Goal: Task Accomplishment & Management: Complete application form

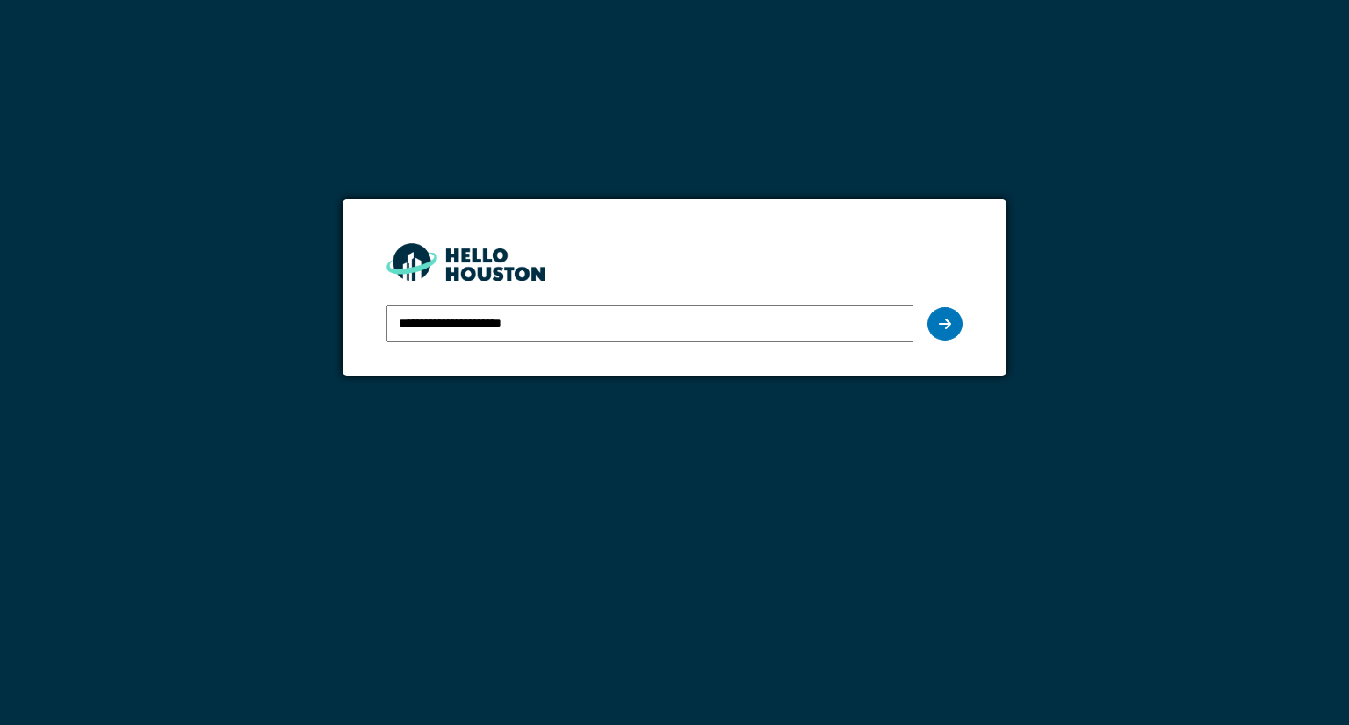
type input "**********"
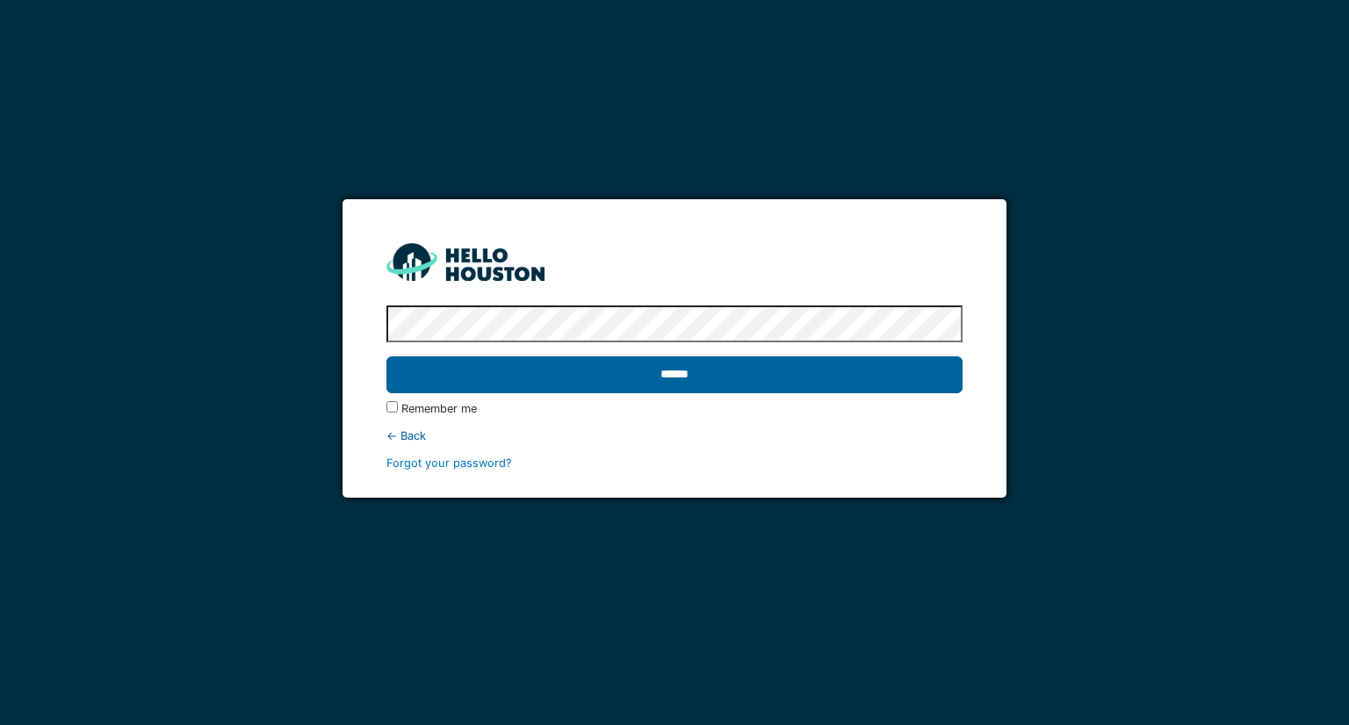
click at [702, 368] on input "******" at bounding box center [673, 375] width 575 height 37
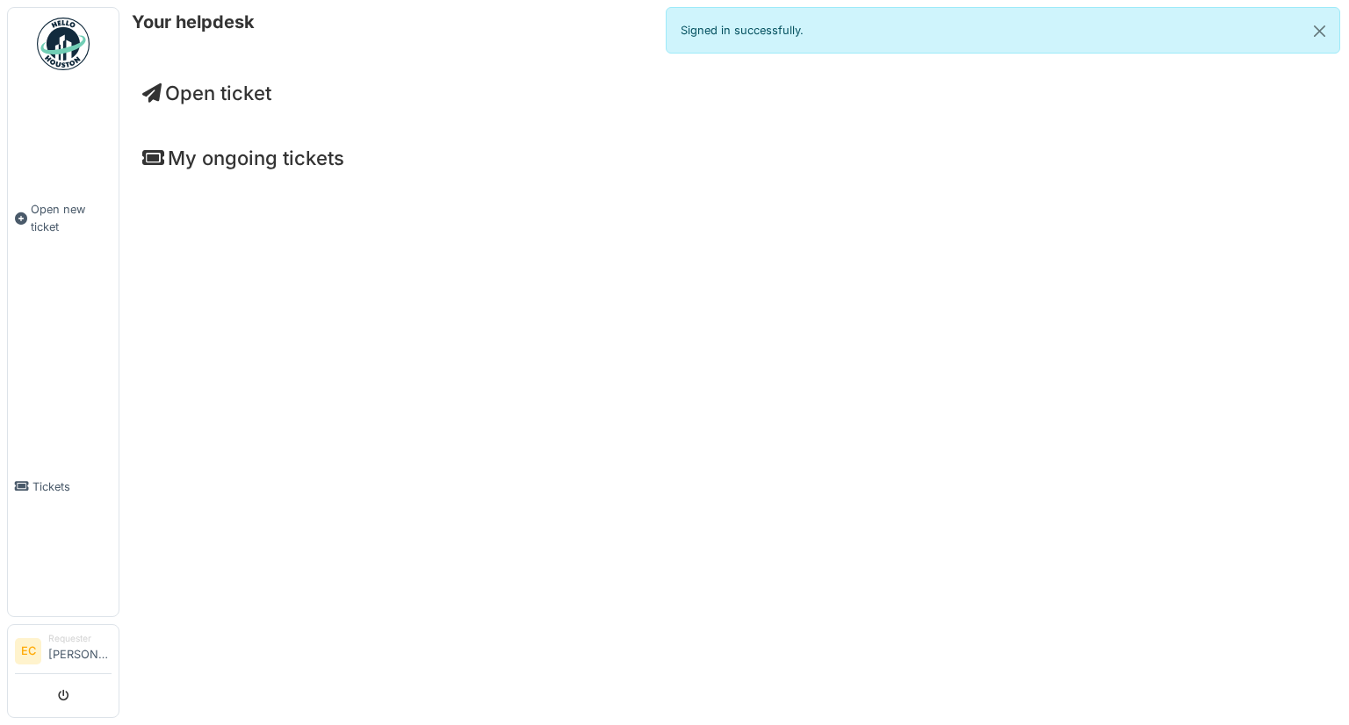
click at [225, 94] on span "Open ticket" at bounding box center [206, 93] width 129 height 23
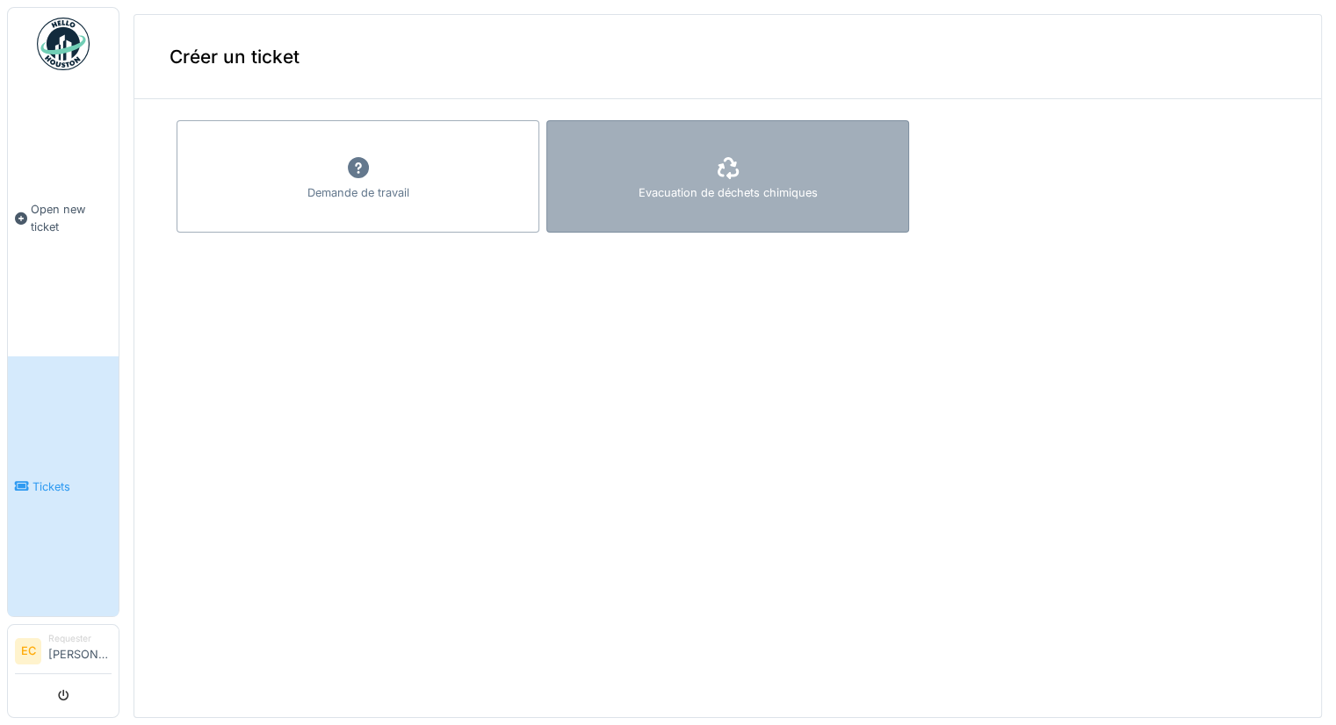
click at [674, 180] on div "Evacuation de déchets chimiques" at bounding box center [727, 176] width 363 height 112
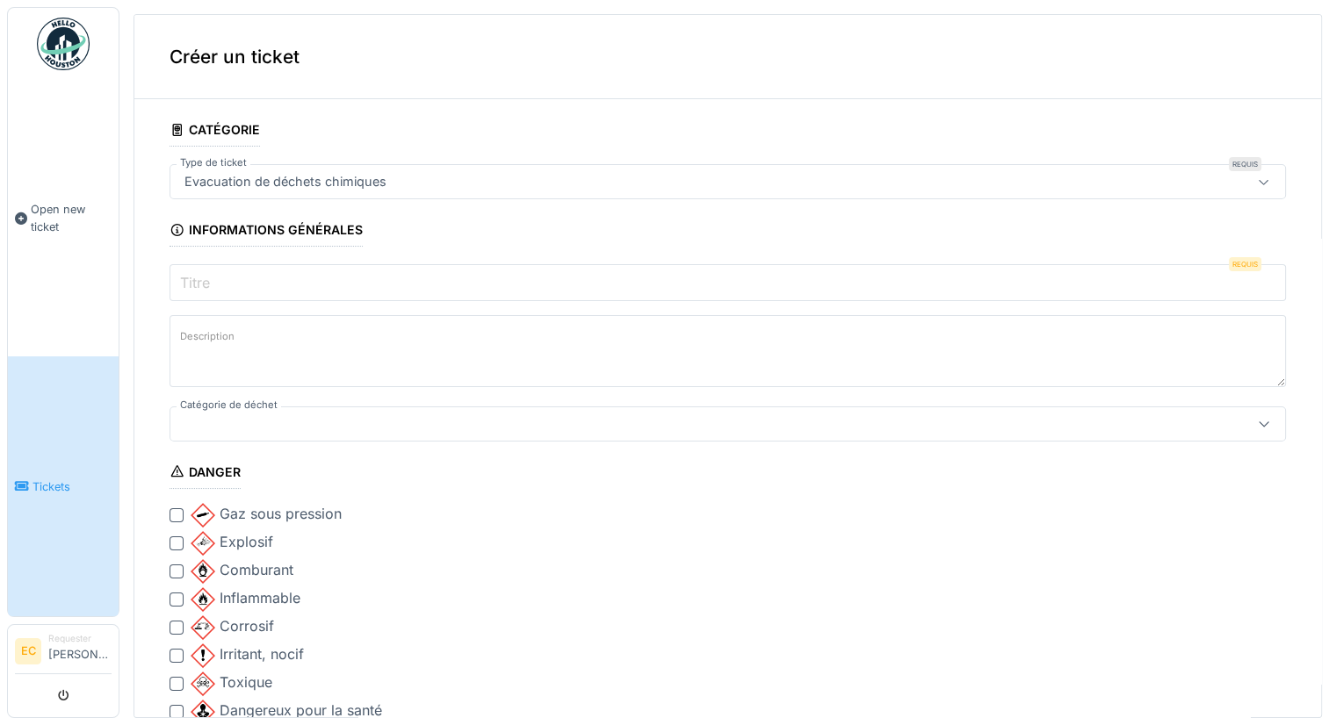
click at [331, 279] on input "Titre" at bounding box center [728, 282] width 1116 height 37
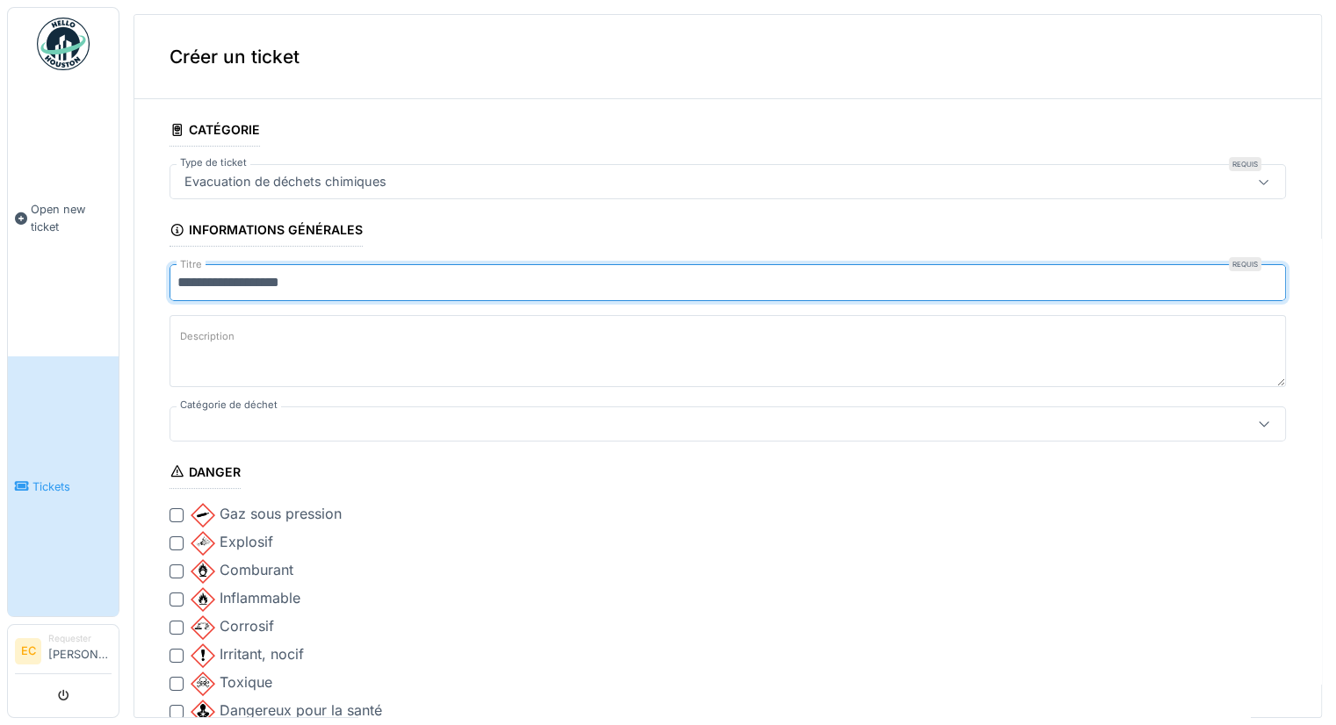
type input "**********"
click at [331, 352] on textarea "Description" at bounding box center [728, 351] width 1116 height 72
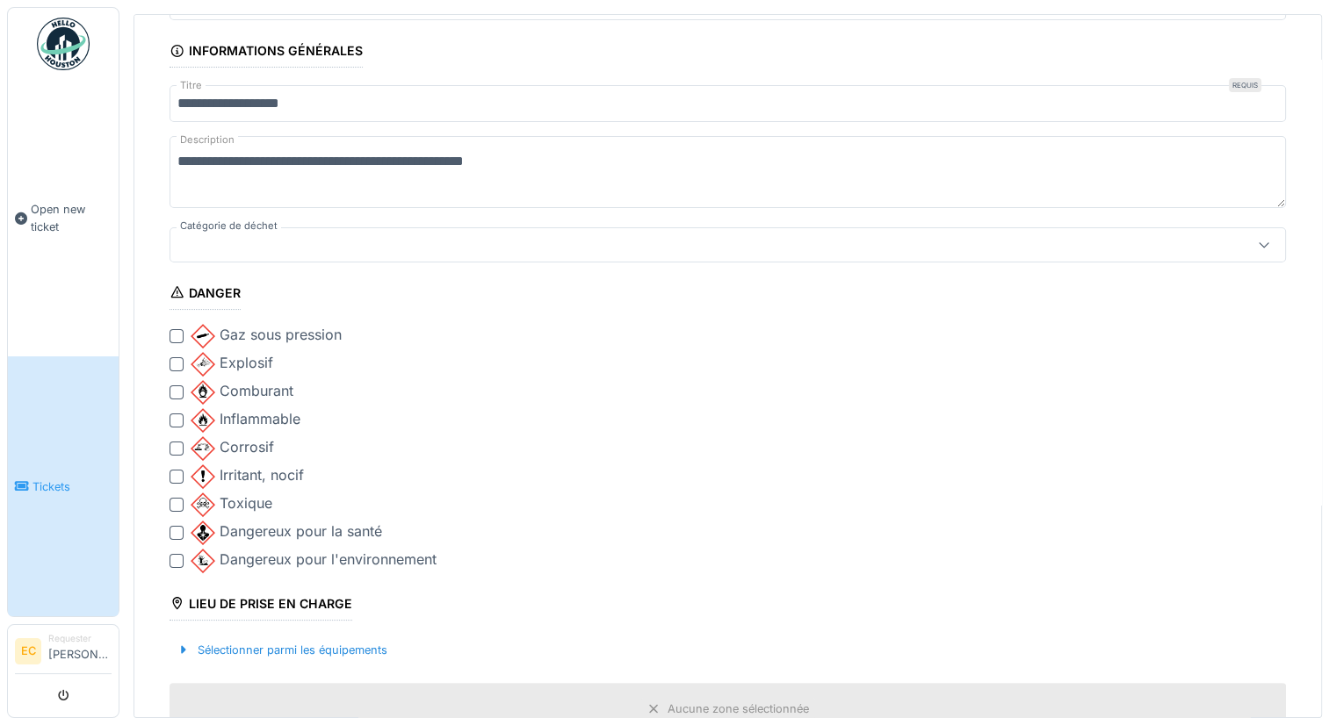
scroll to position [176, 0]
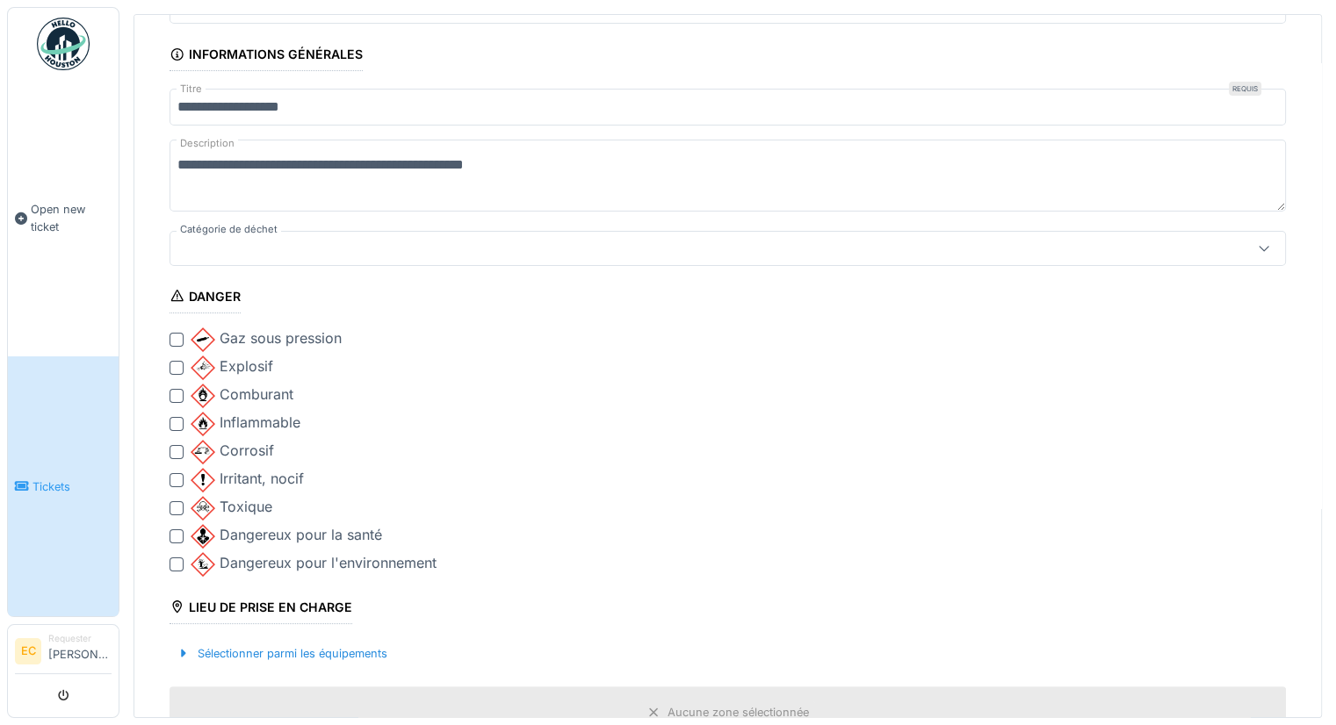
type textarea "**********"
click at [258, 241] on div at bounding box center [665, 248] width 977 height 19
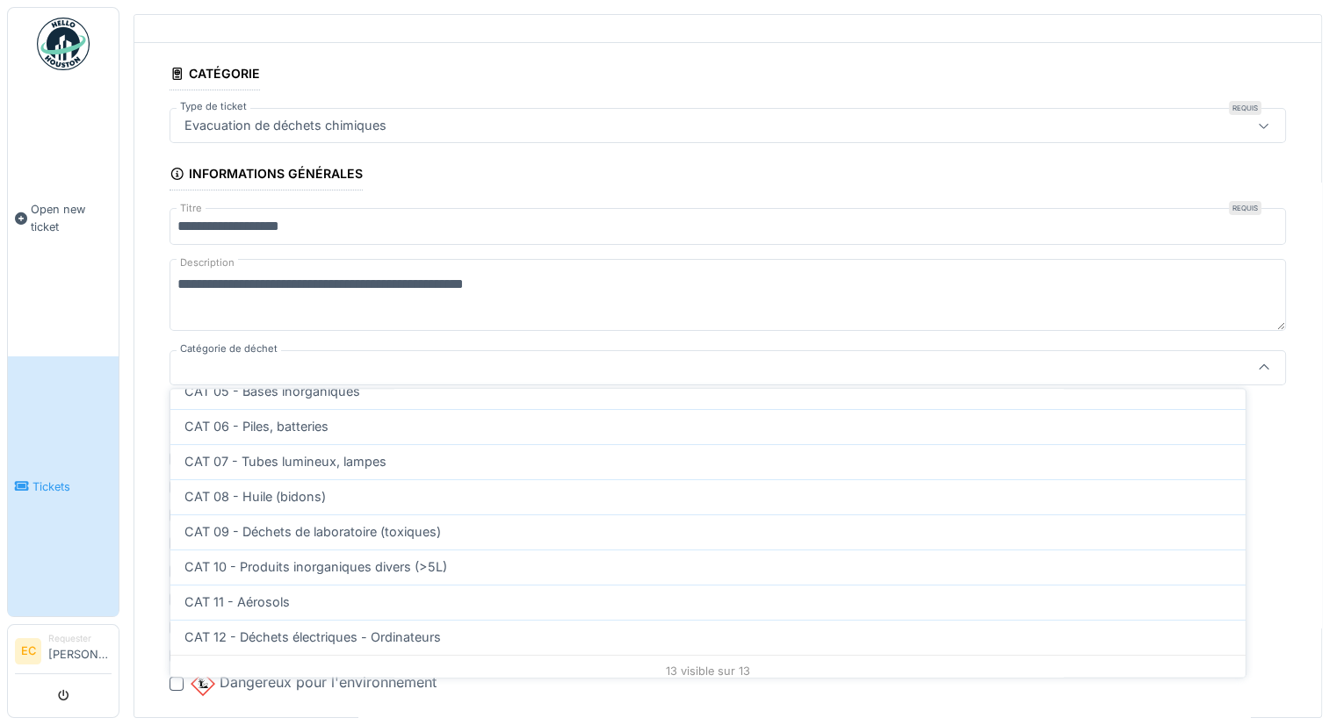
scroll to position [292, 0]
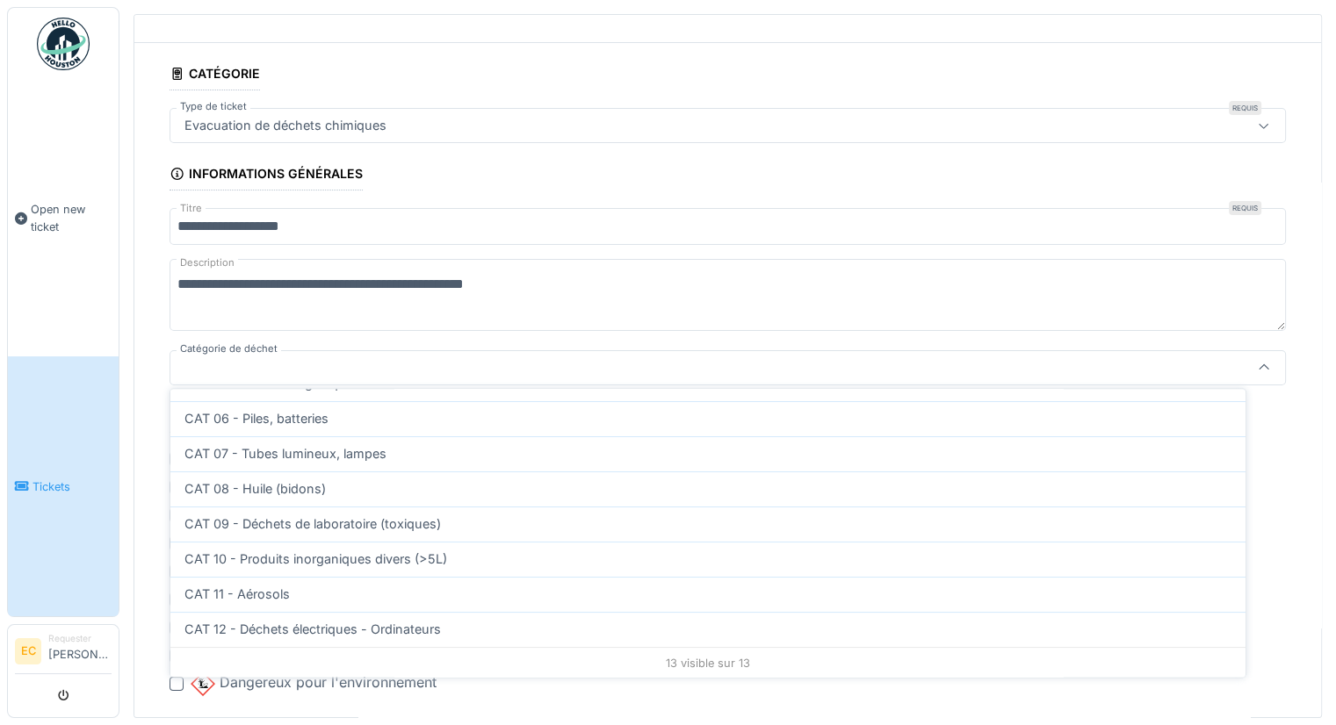
click at [319, 585] on div "CAT 11 - Aérosols" at bounding box center [707, 594] width 1047 height 19
type input "**"
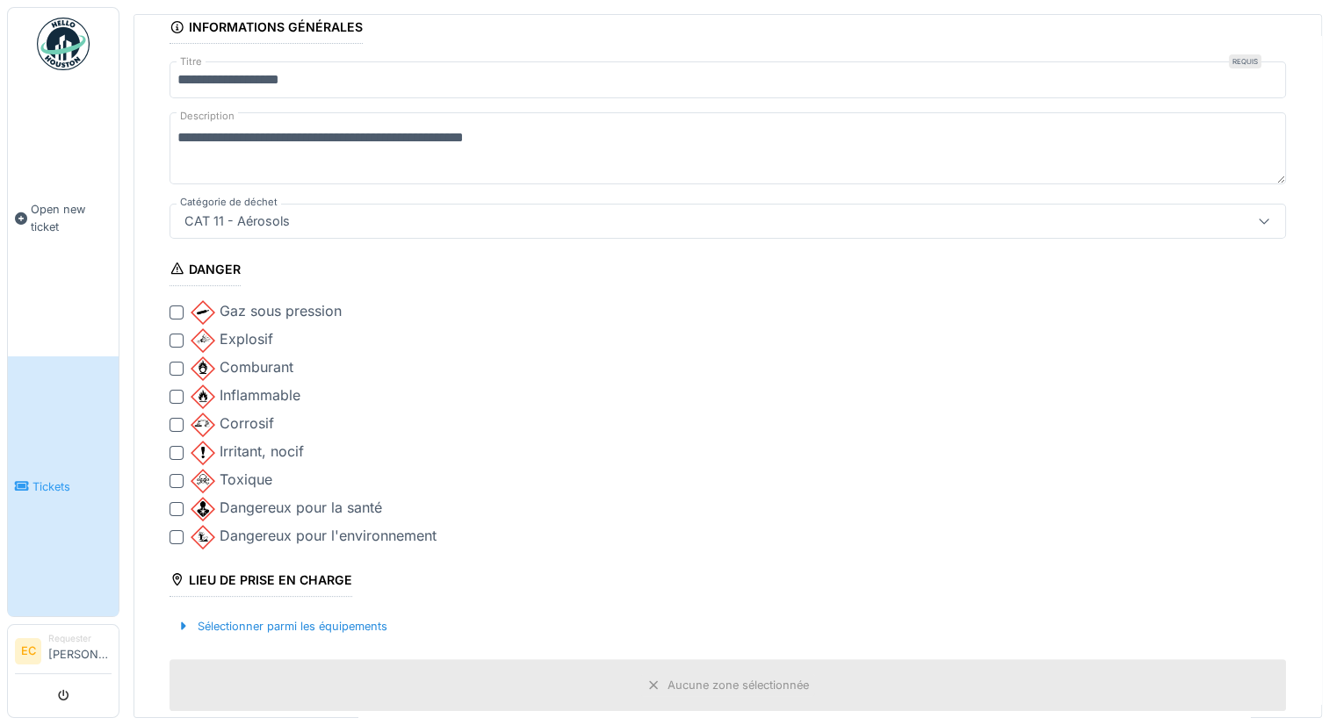
scroll to position [232, 0]
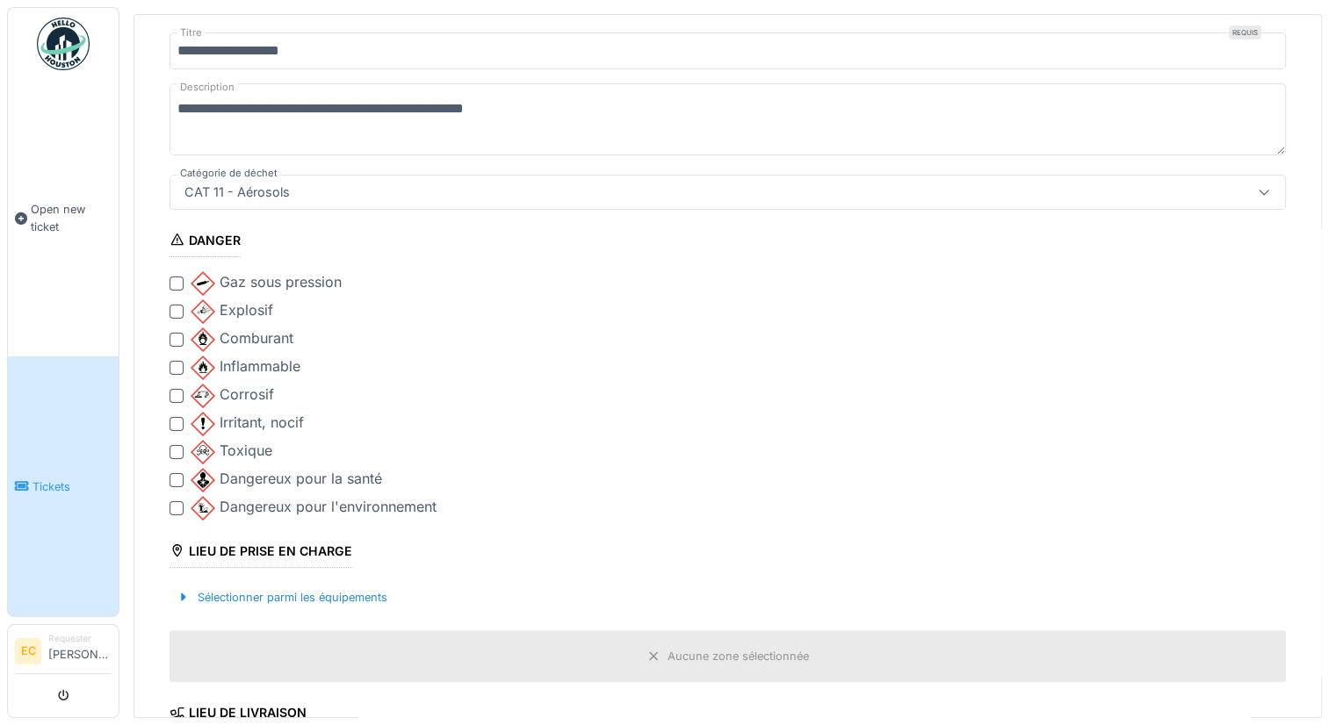
click at [176, 279] on div at bounding box center [177, 284] width 14 height 14
click at [176, 280] on icon at bounding box center [176, 283] width 7 height 7
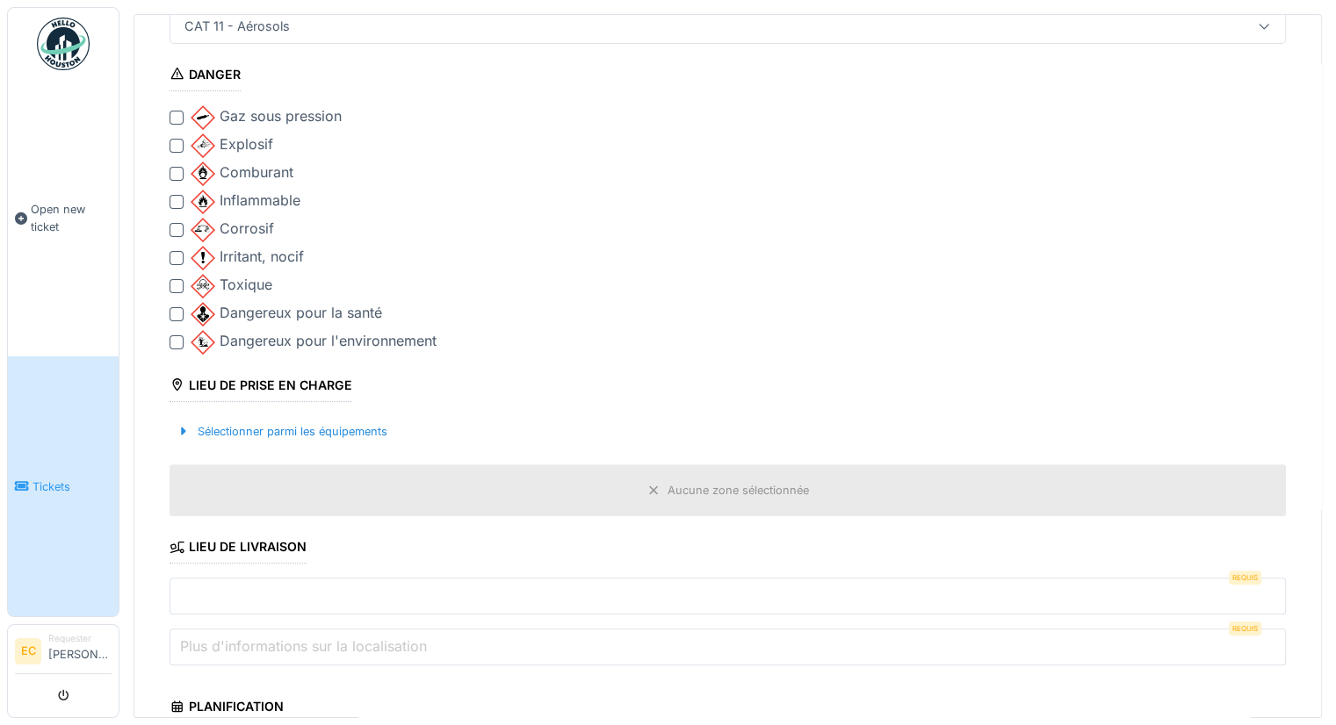
scroll to position [408, 0]
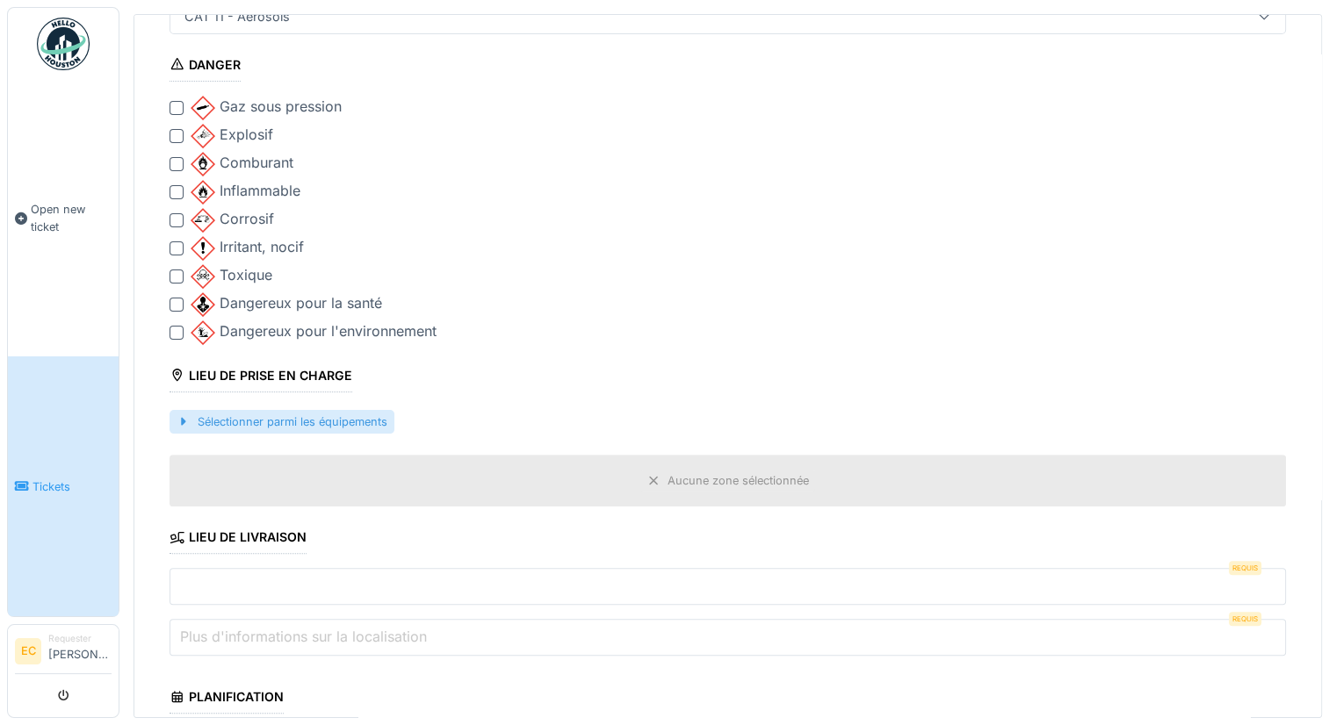
click at [362, 410] on div "Sélectionner parmi les équipements" at bounding box center [282, 422] width 225 height 24
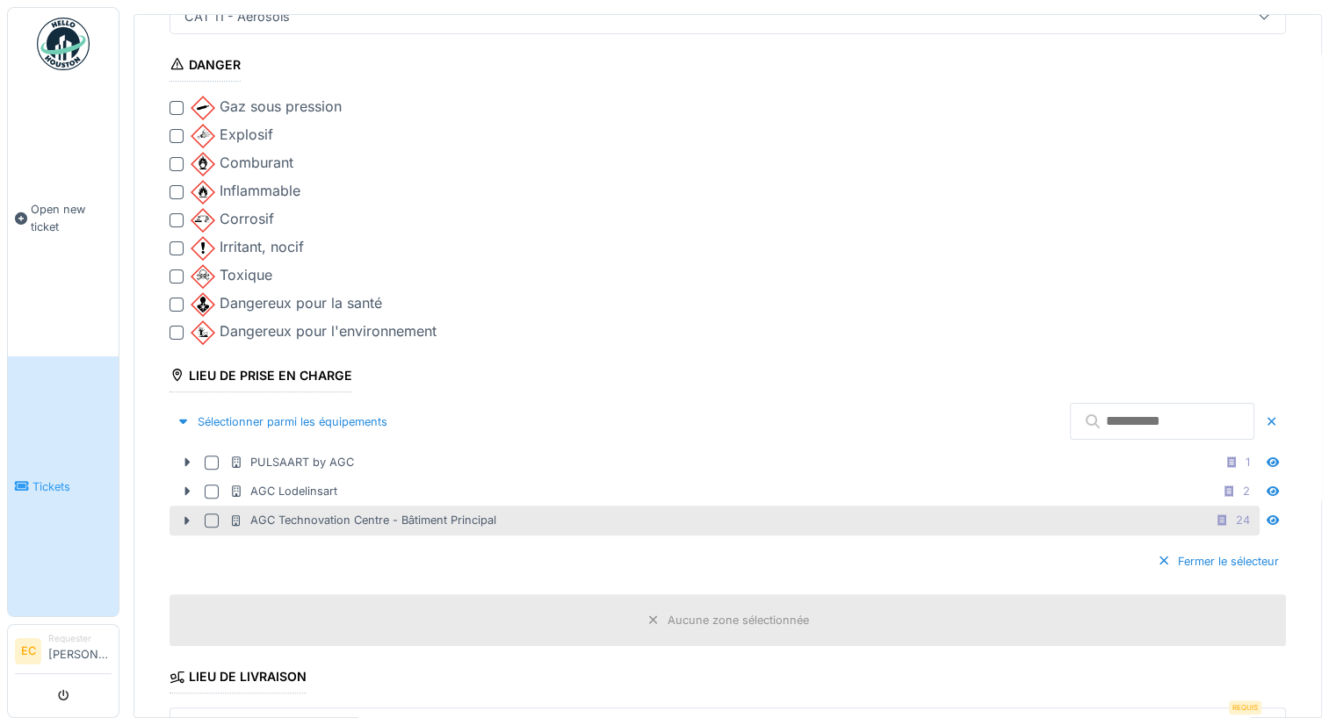
click at [285, 516] on div "AGC Technovation Centre - Bâtiment Principal" at bounding box center [362, 520] width 267 height 17
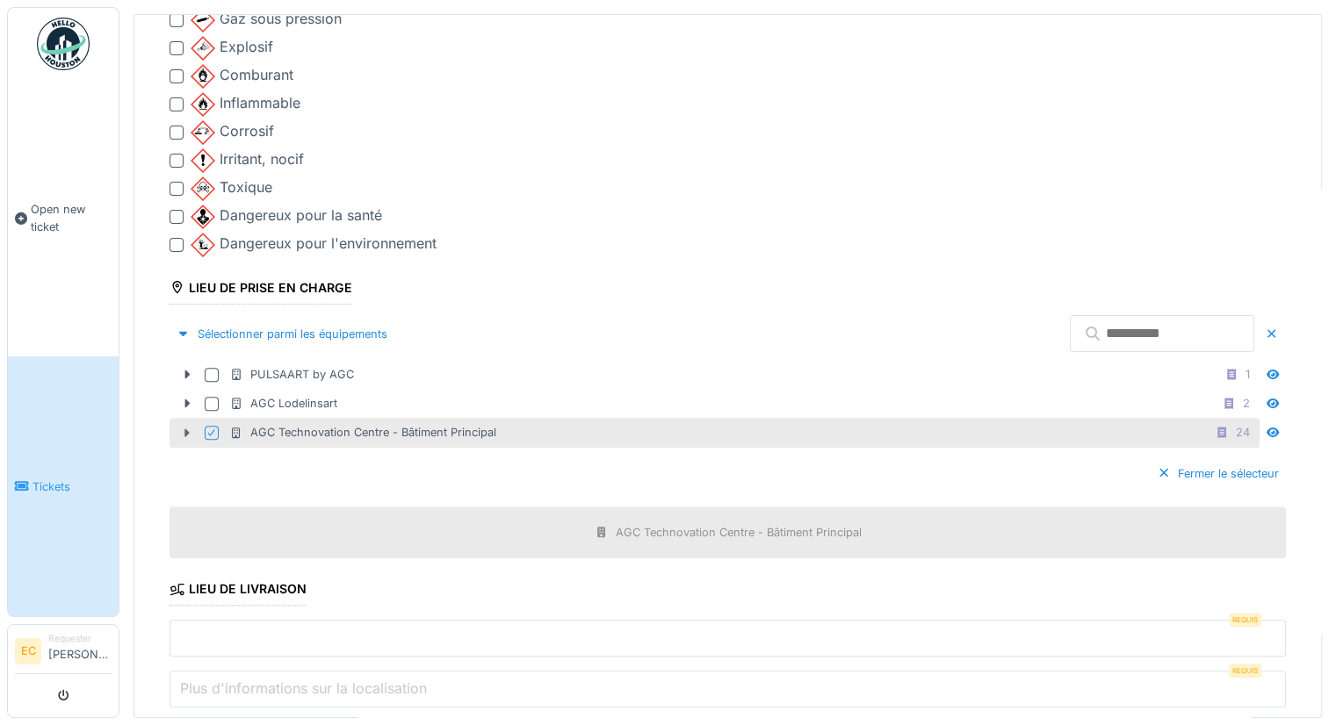
click at [187, 428] on icon at bounding box center [187, 433] width 14 height 11
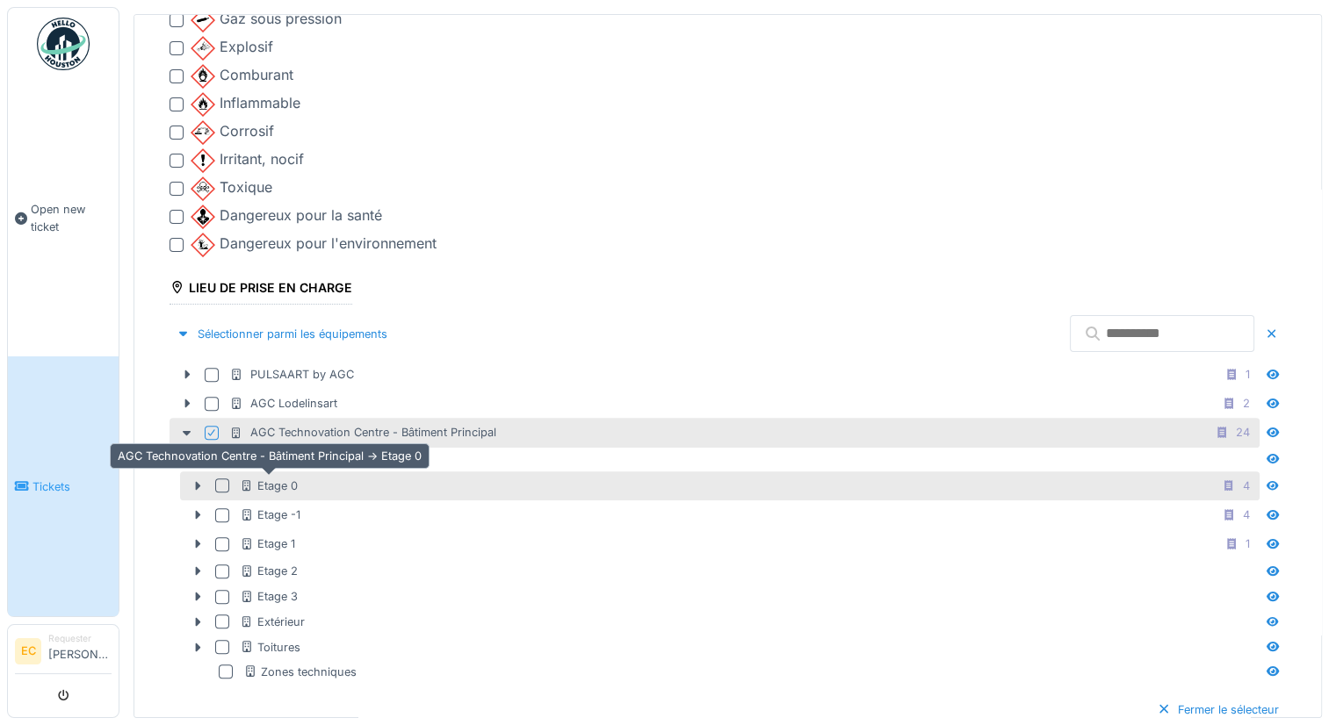
click at [263, 478] on div "Etage 0" at bounding box center [269, 486] width 58 height 17
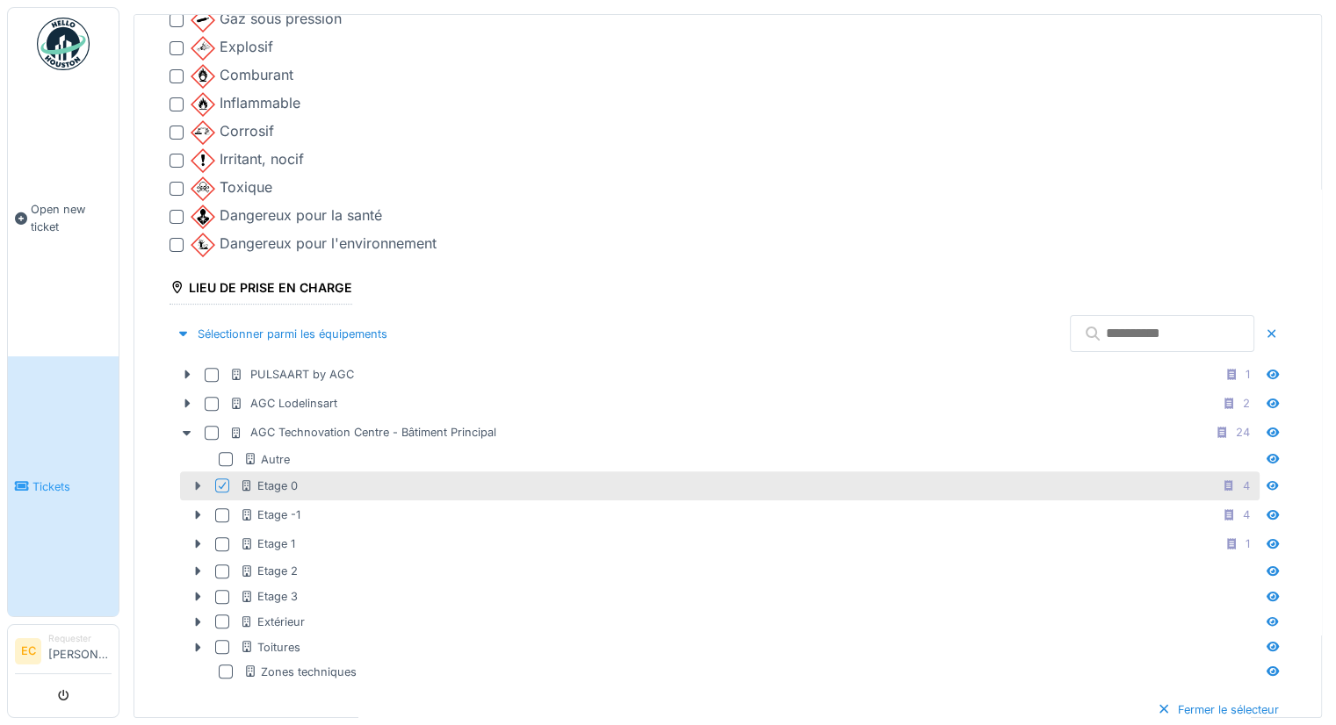
click at [200, 480] on icon at bounding box center [198, 485] width 14 height 11
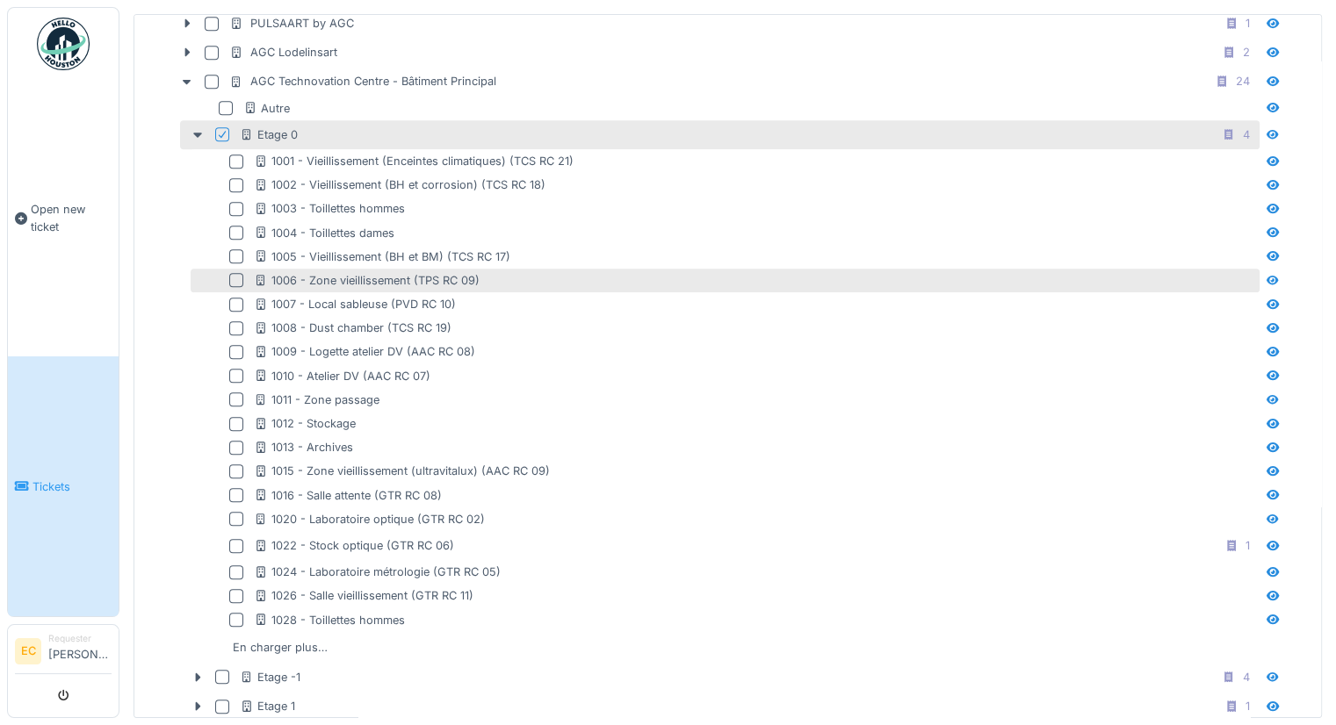
scroll to position [934, 0]
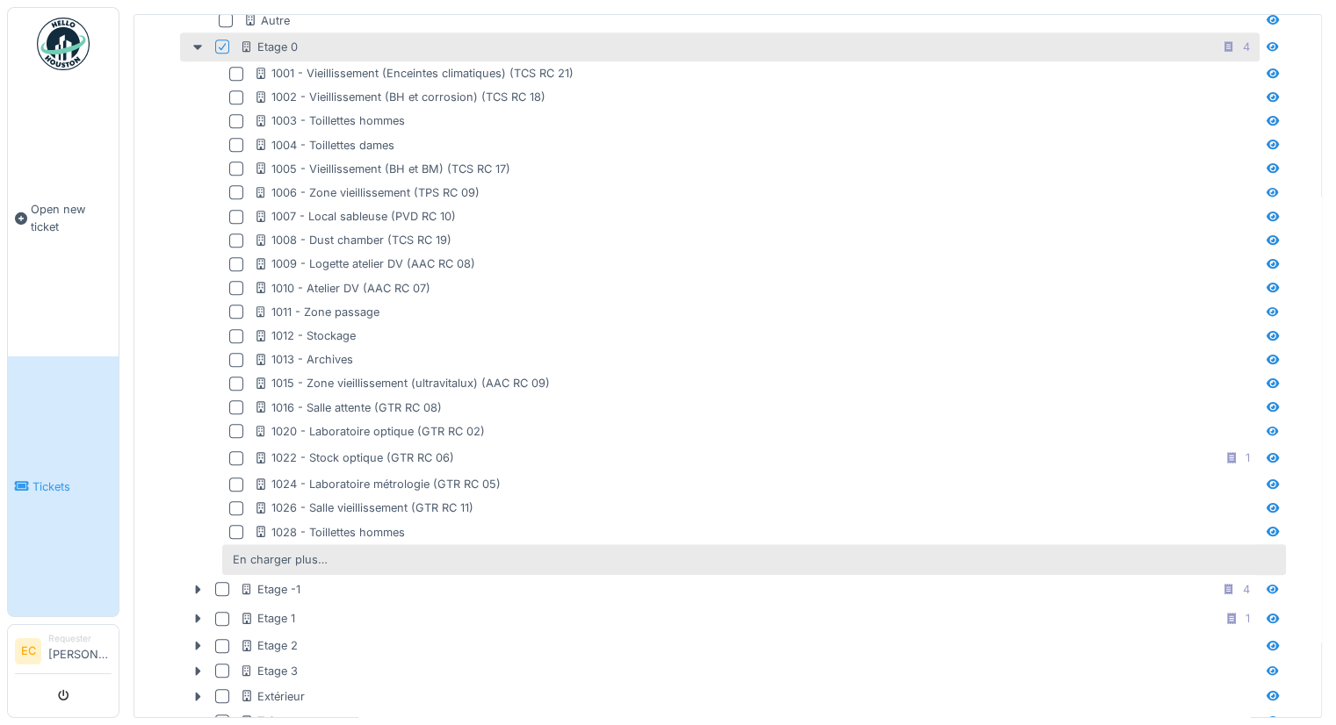
click at [337, 548] on div "En charger plus…" at bounding box center [754, 560] width 1064 height 31
click at [288, 550] on div "En charger plus…" at bounding box center [280, 560] width 109 height 24
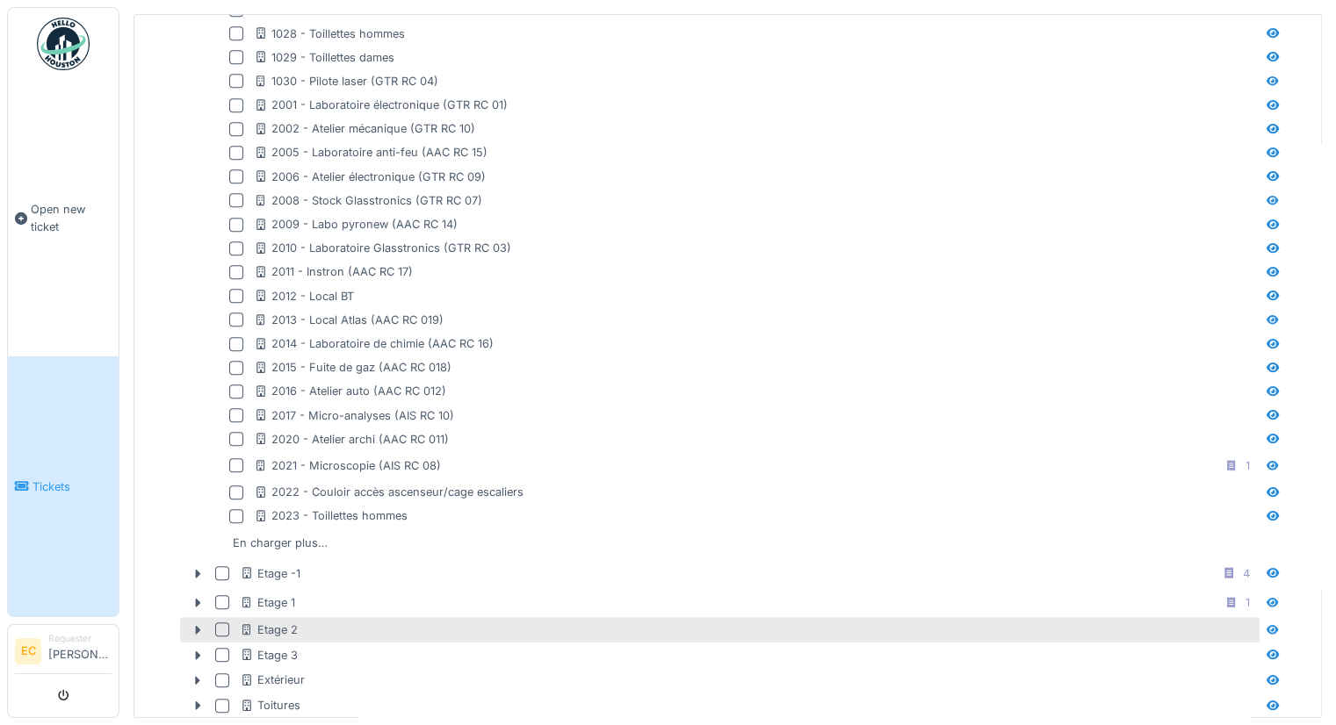
scroll to position [1461, 0]
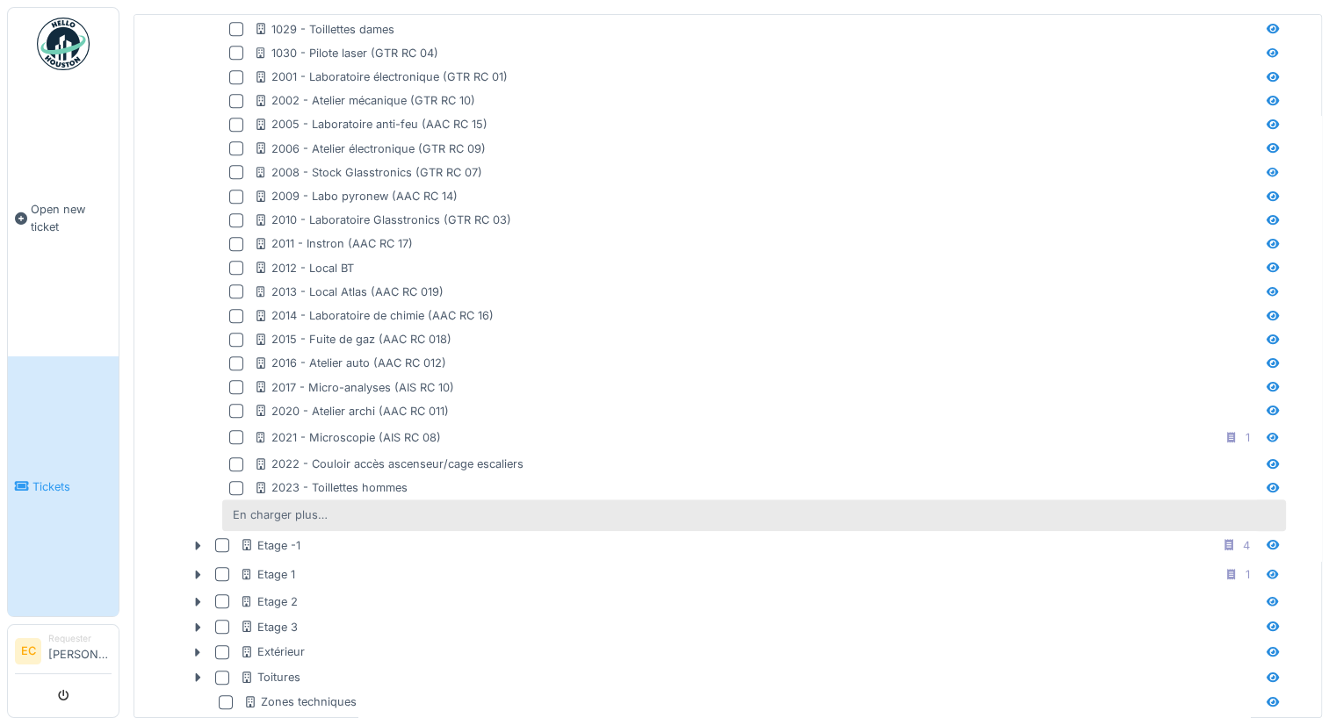
click at [289, 503] on div "En charger plus…" at bounding box center [280, 515] width 109 height 24
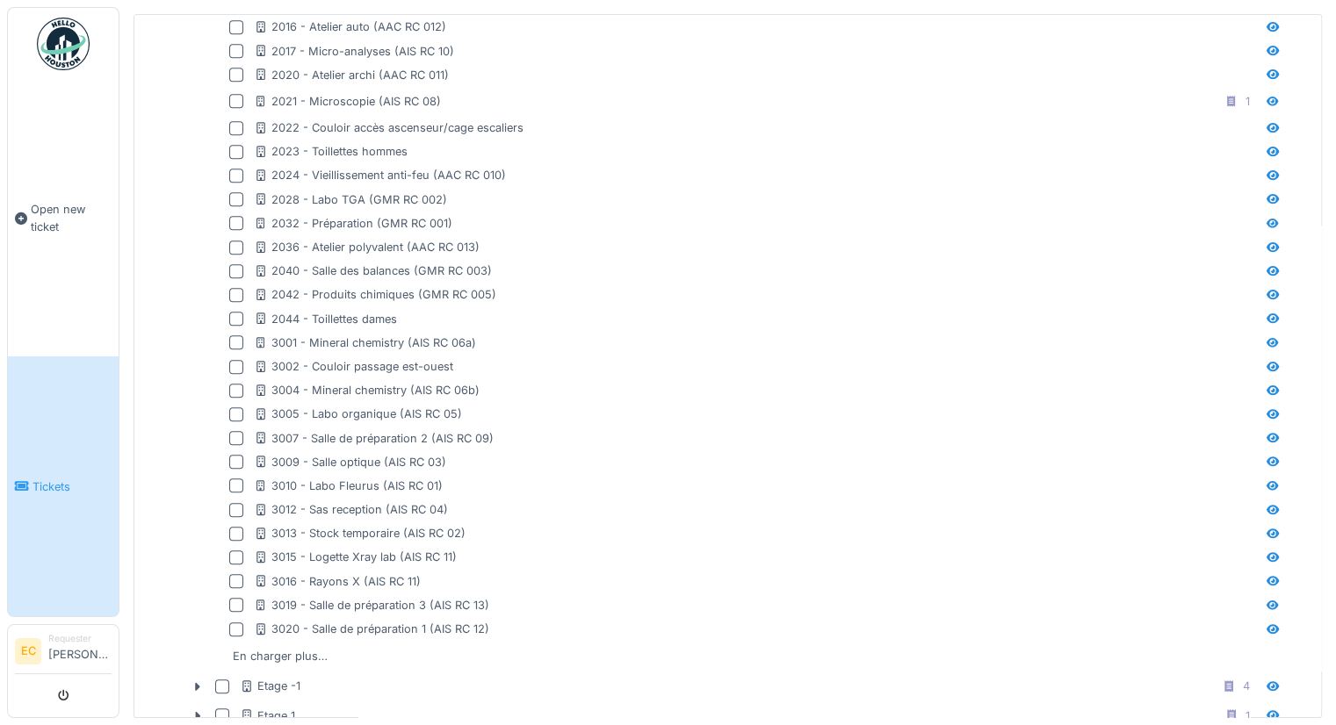
scroll to position [1813, 0]
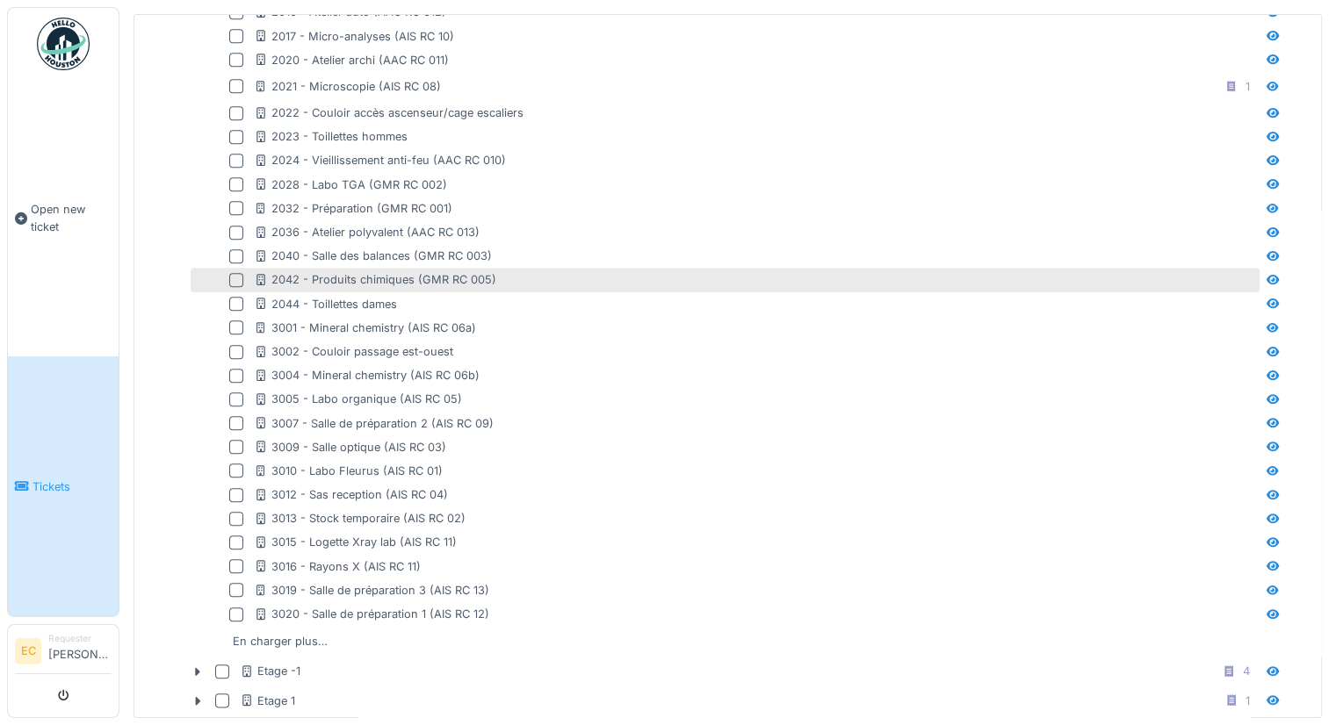
click at [233, 273] on div at bounding box center [236, 280] width 14 height 14
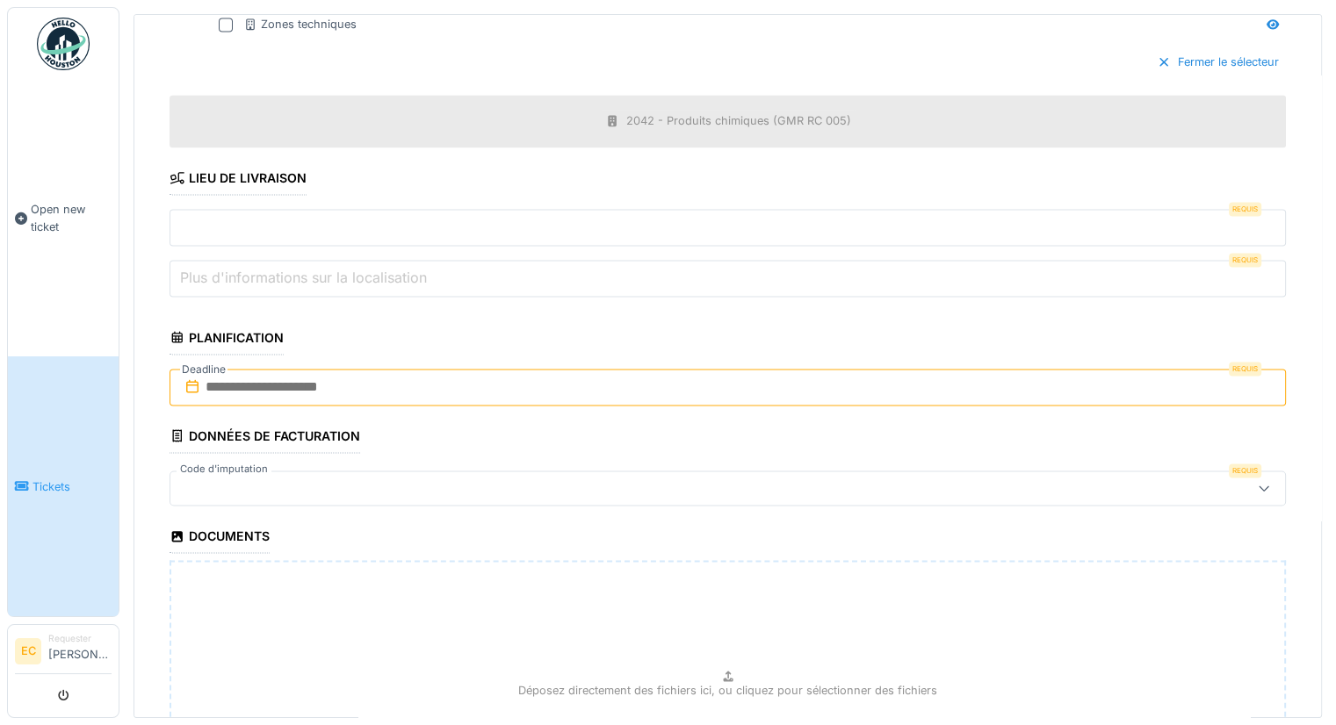
scroll to position [2603, 0]
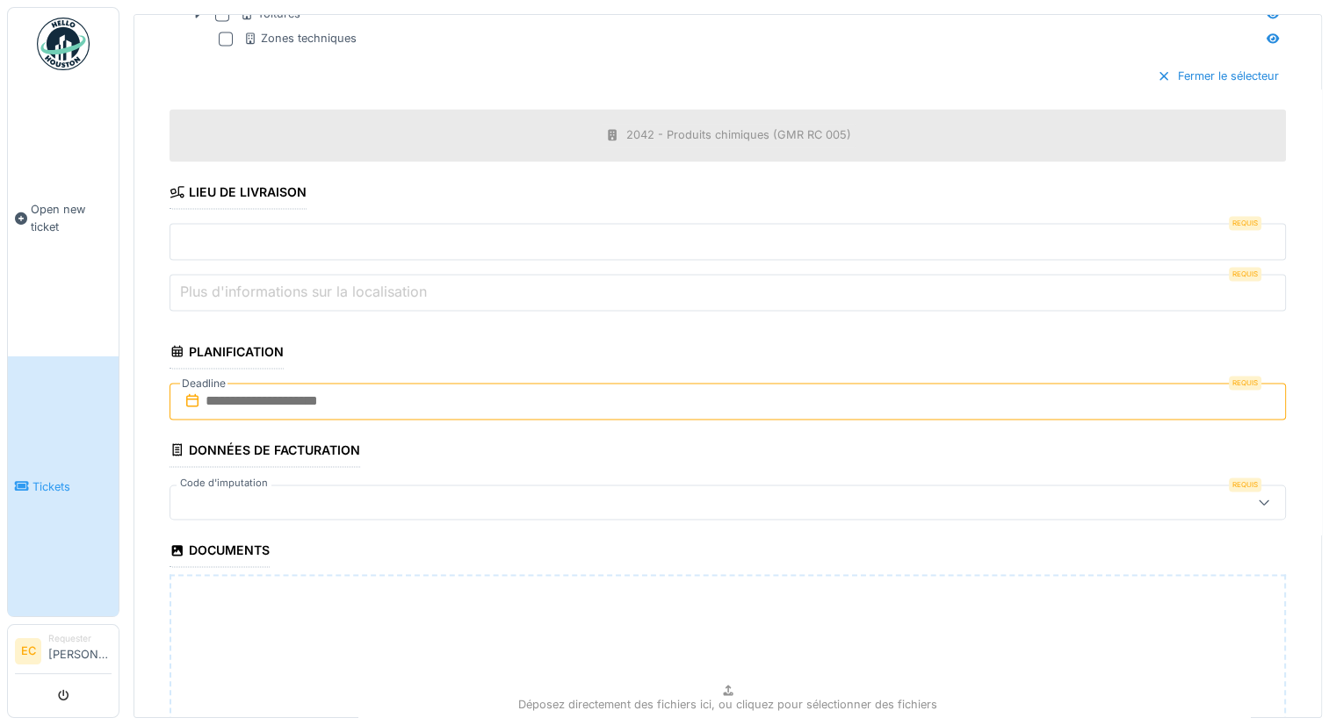
click at [1093, 397] on input "text" at bounding box center [728, 401] width 1116 height 37
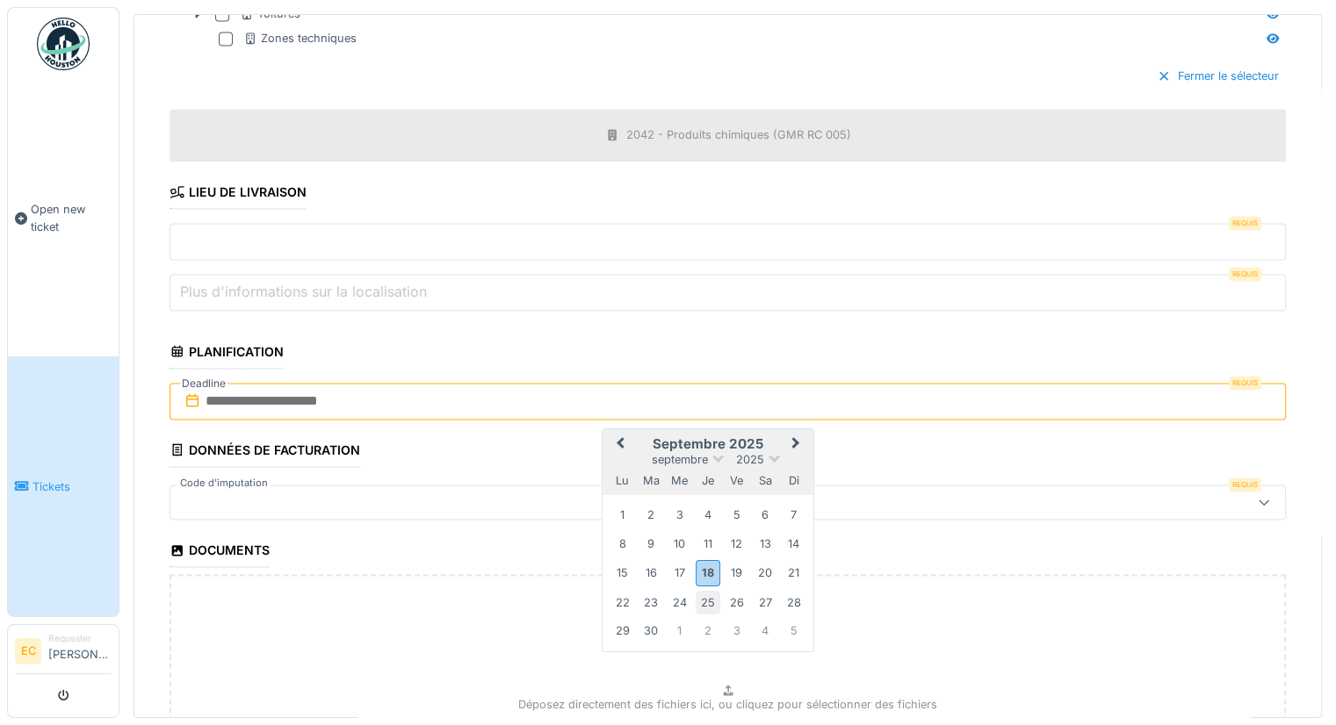
click at [709, 590] on div "25" at bounding box center [708, 602] width 24 height 24
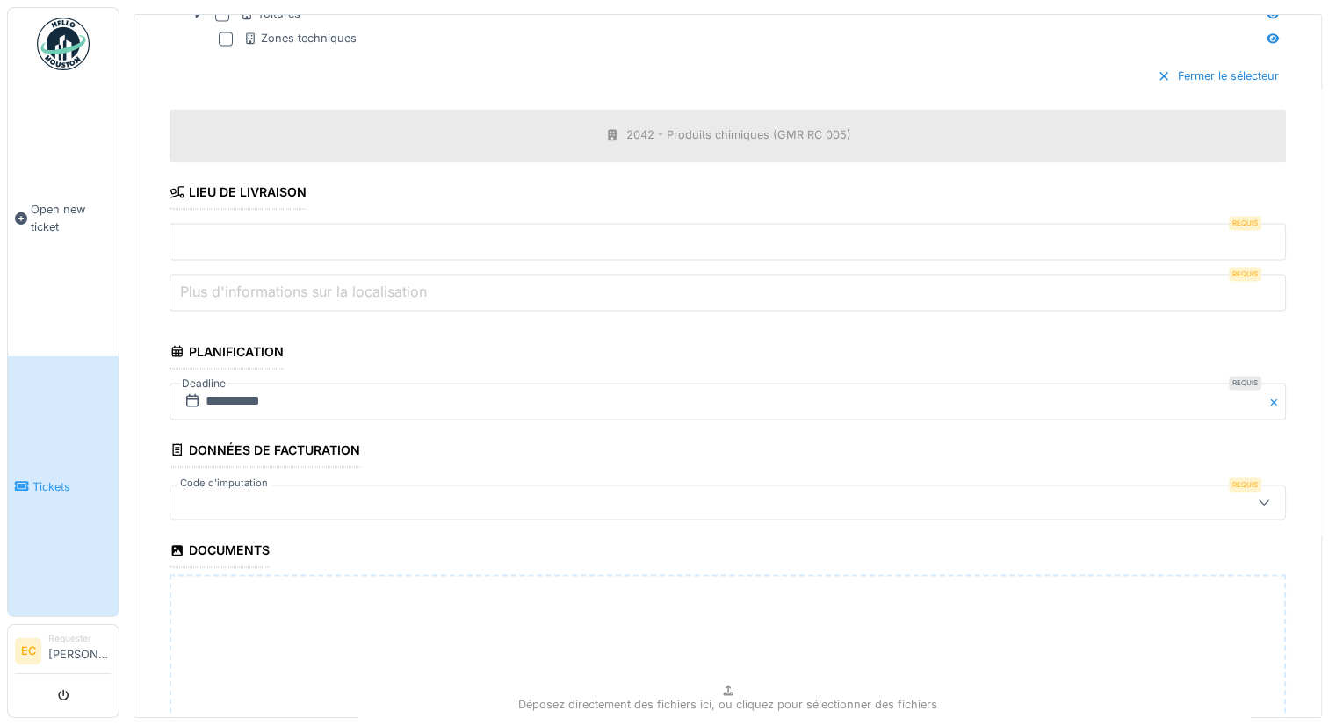
click at [359, 496] on div at bounding box center [665, 502] width 977 height 19
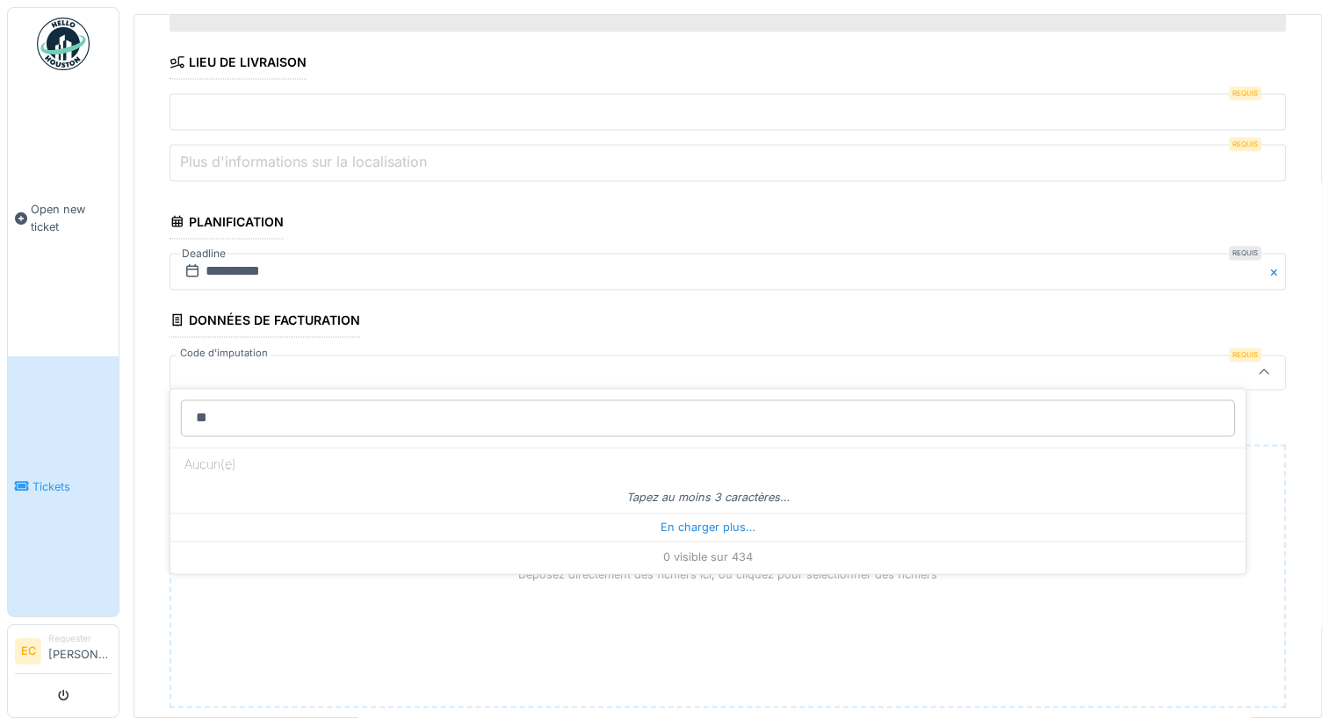
type input "*"
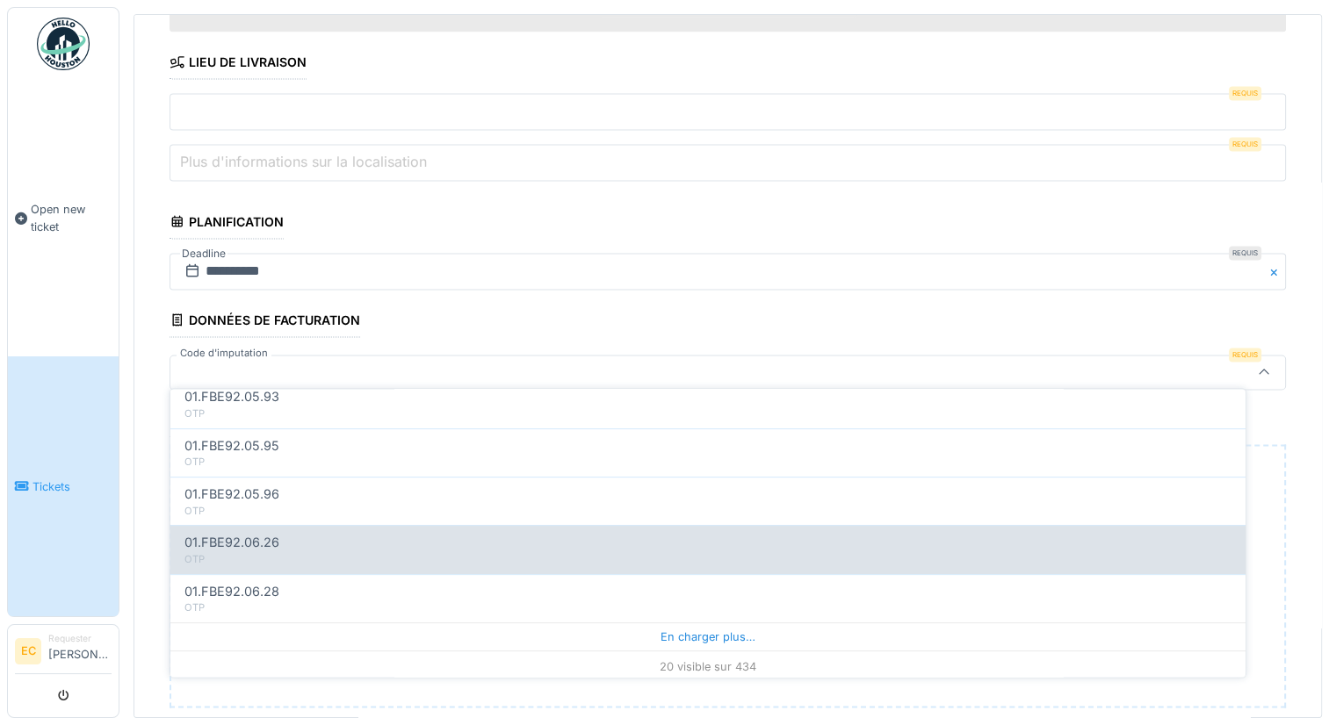
scroll to position [6, 0]
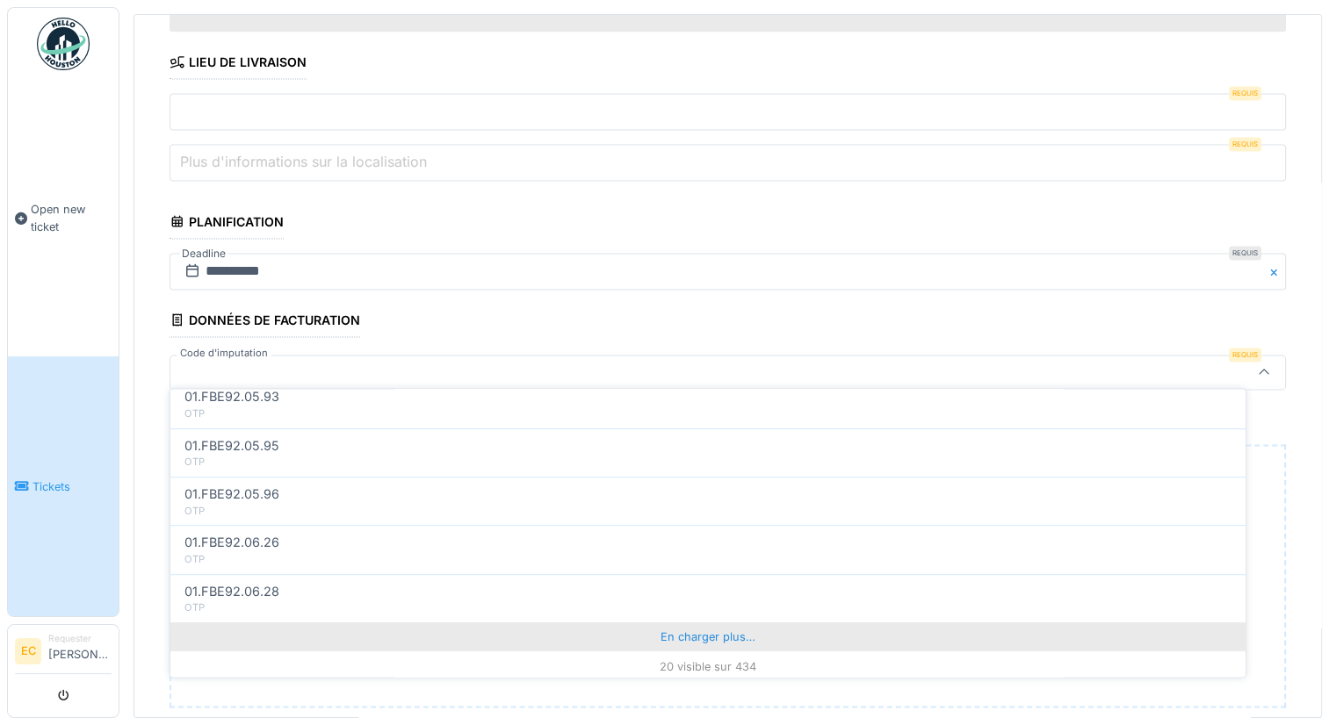
click at [685, 634] on div "En charger plus…" at bounding box center [707, 638] width 1075 height 28
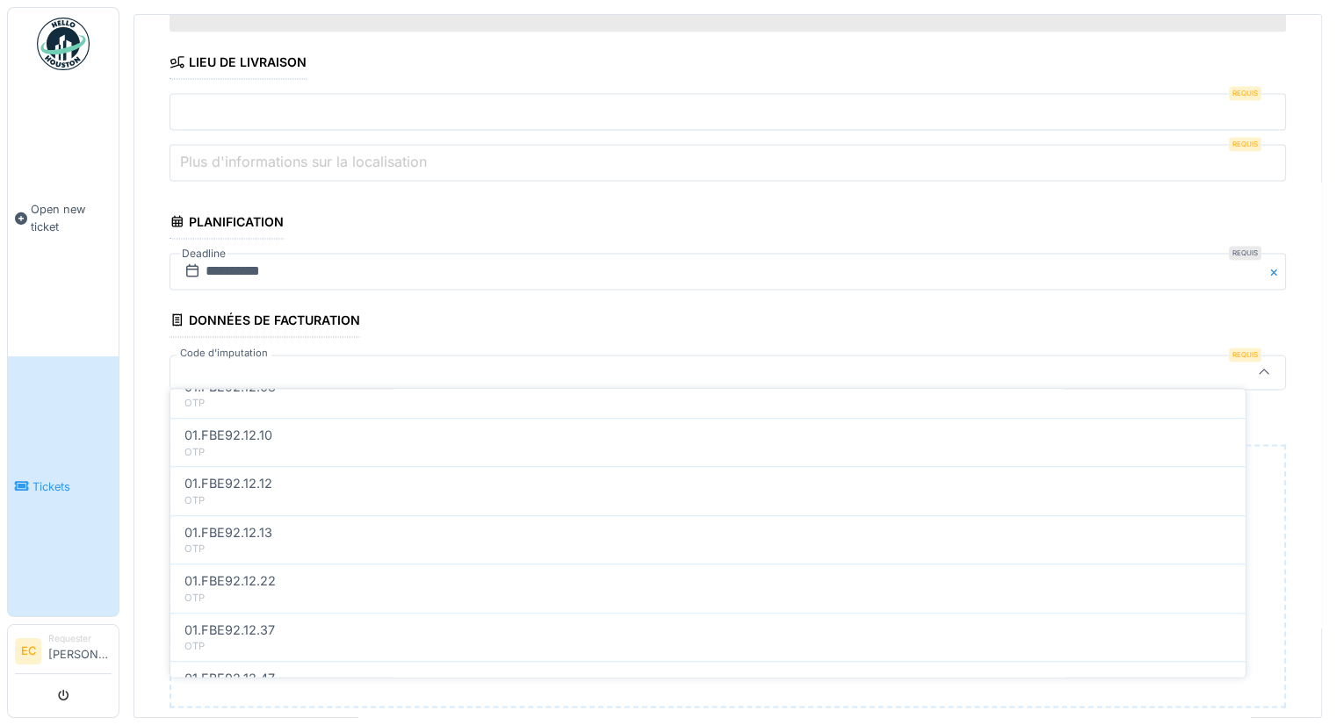
scroll to position [1623, 0]
click at [301, 363] on div at bounding box center [665, 372] width 977 height 19
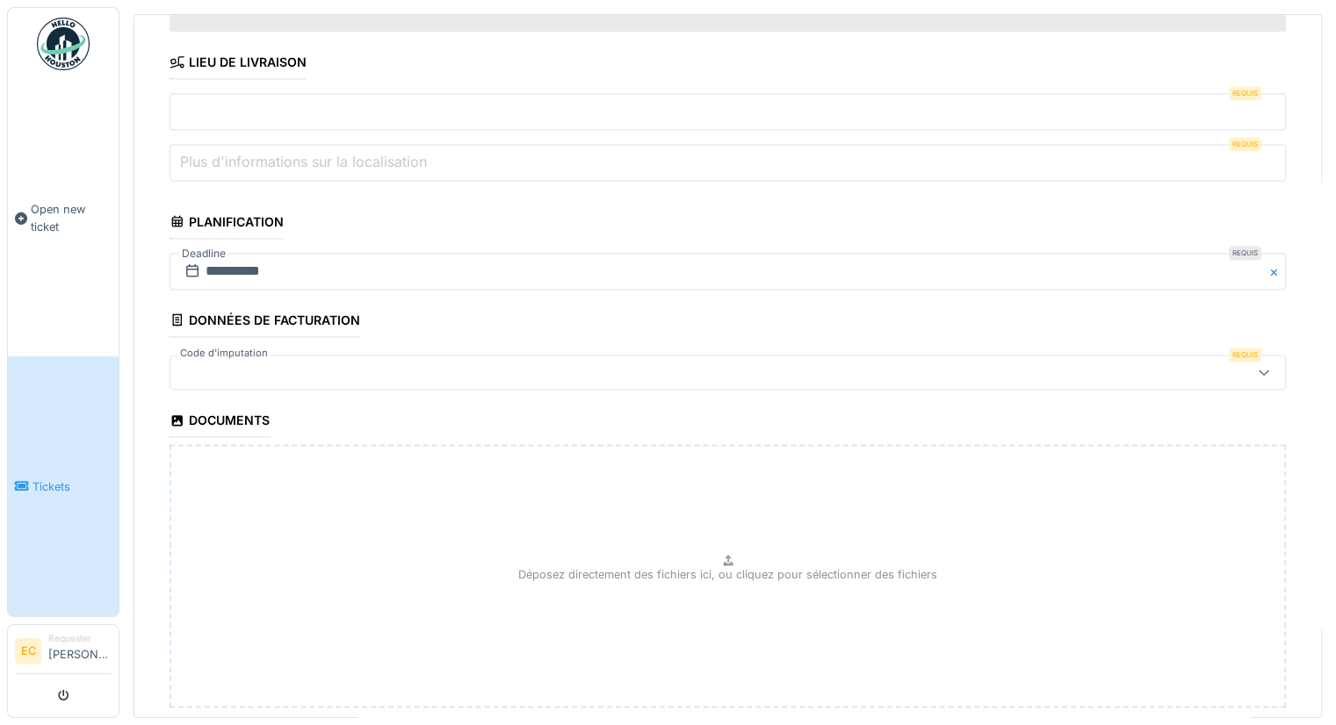
click at [296, 363] on div at bounding box center [665, 372] width 977 height 19
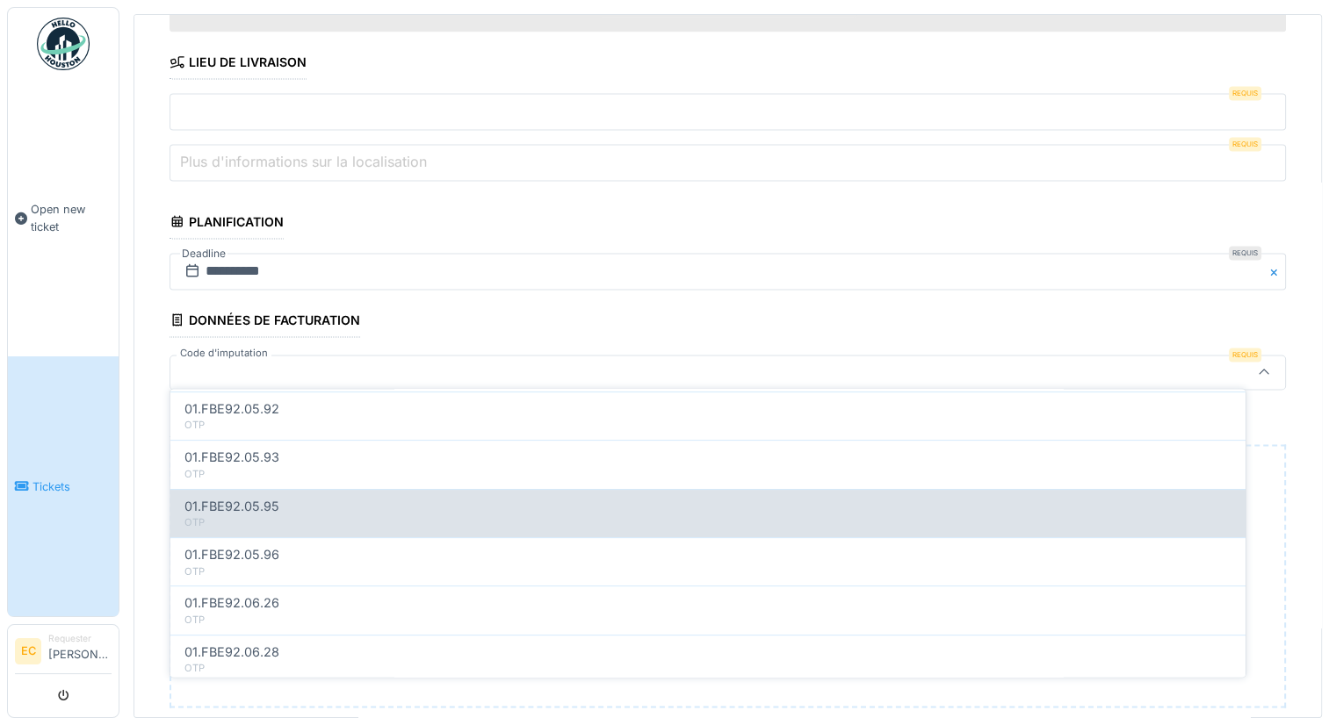
scroll to position [833, 0]
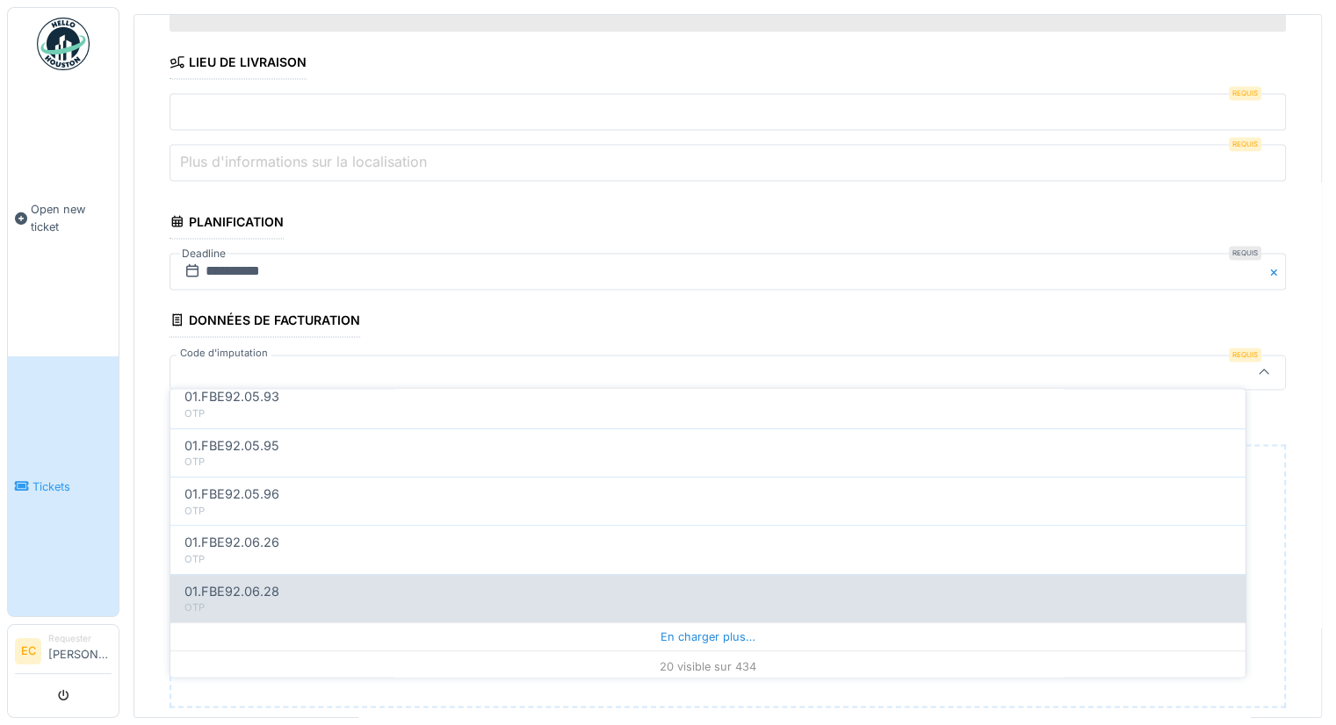
click at [660, 631] on div "En charger plus…" at bounding box center [707, 638] width 1075 height 28
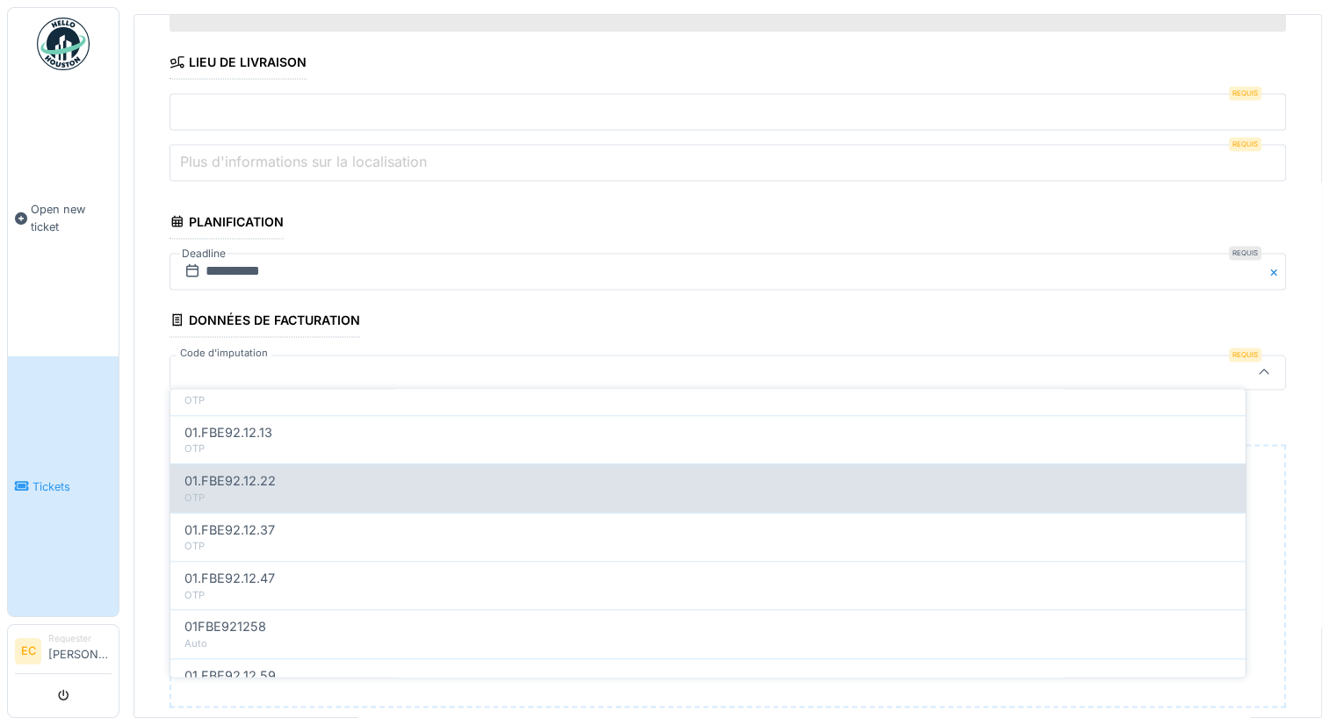
scroll to position [1802, 0]
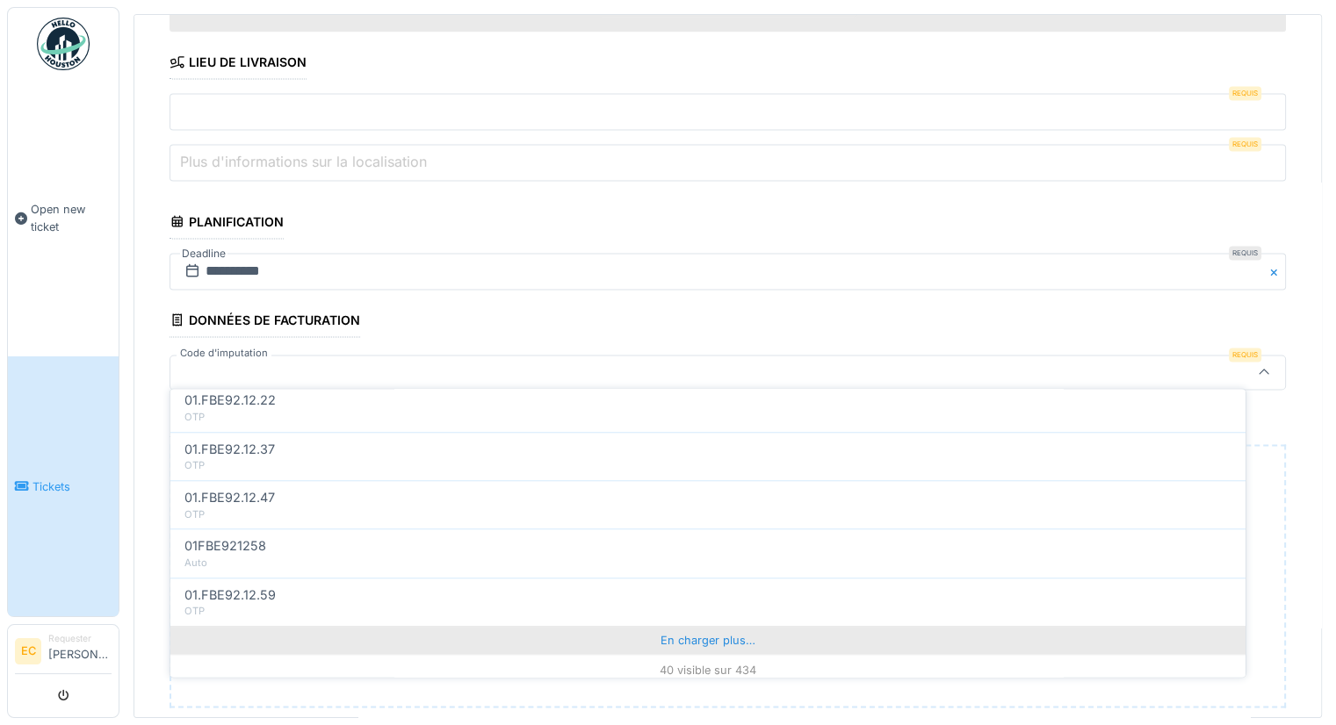
click at [705, 627] on div "En charger plus…" at bounding box center [707, 641] width 1075 height 28
click at [718, 631] on div "En charger plus…" at bounding box center [707, 645] width 1075 height 28
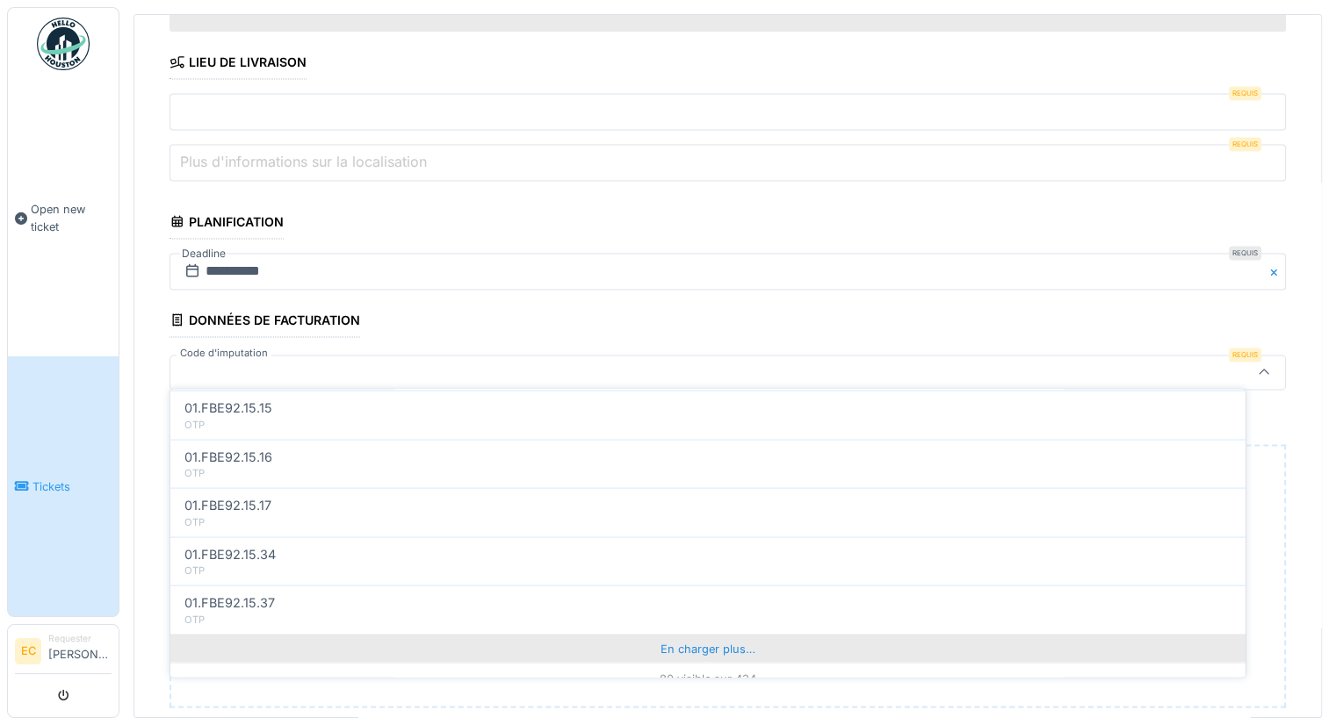
click at [710, 634] on div "En charger plus…" at bounding box center [707, 648] width 1075 height 28
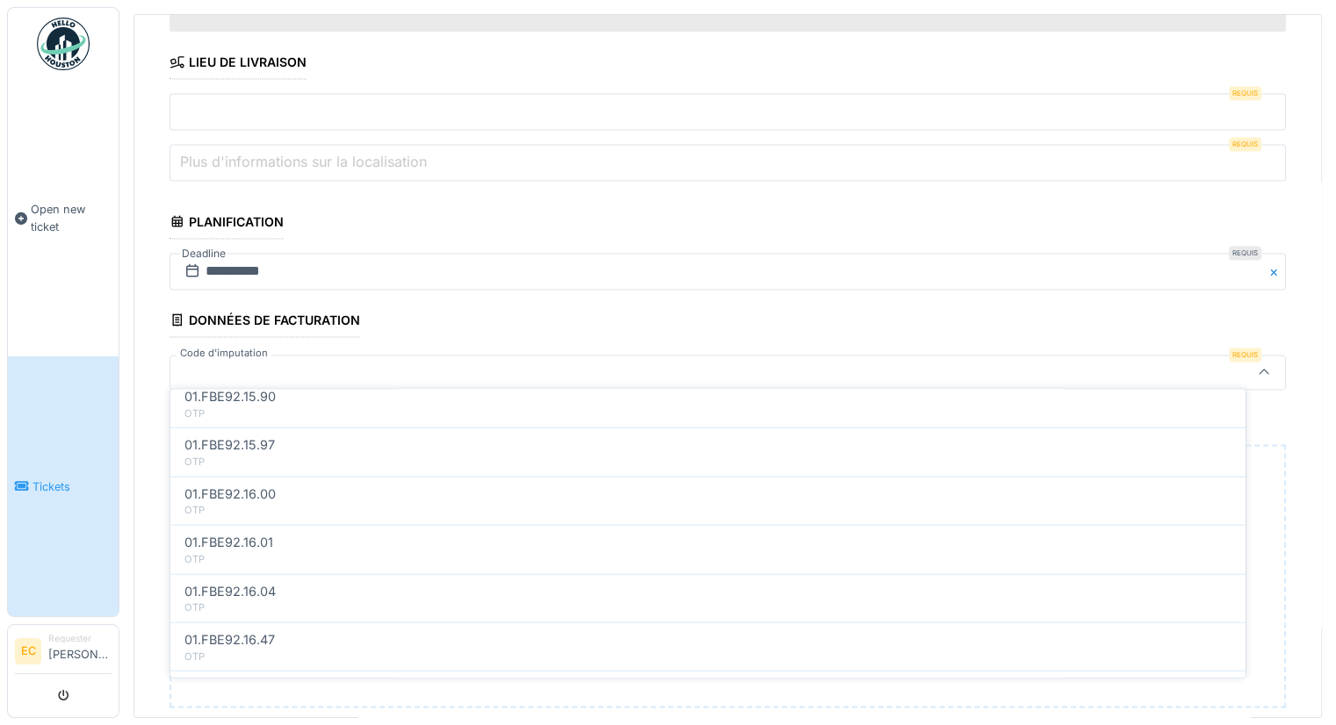
scroll to position [4711, 0]
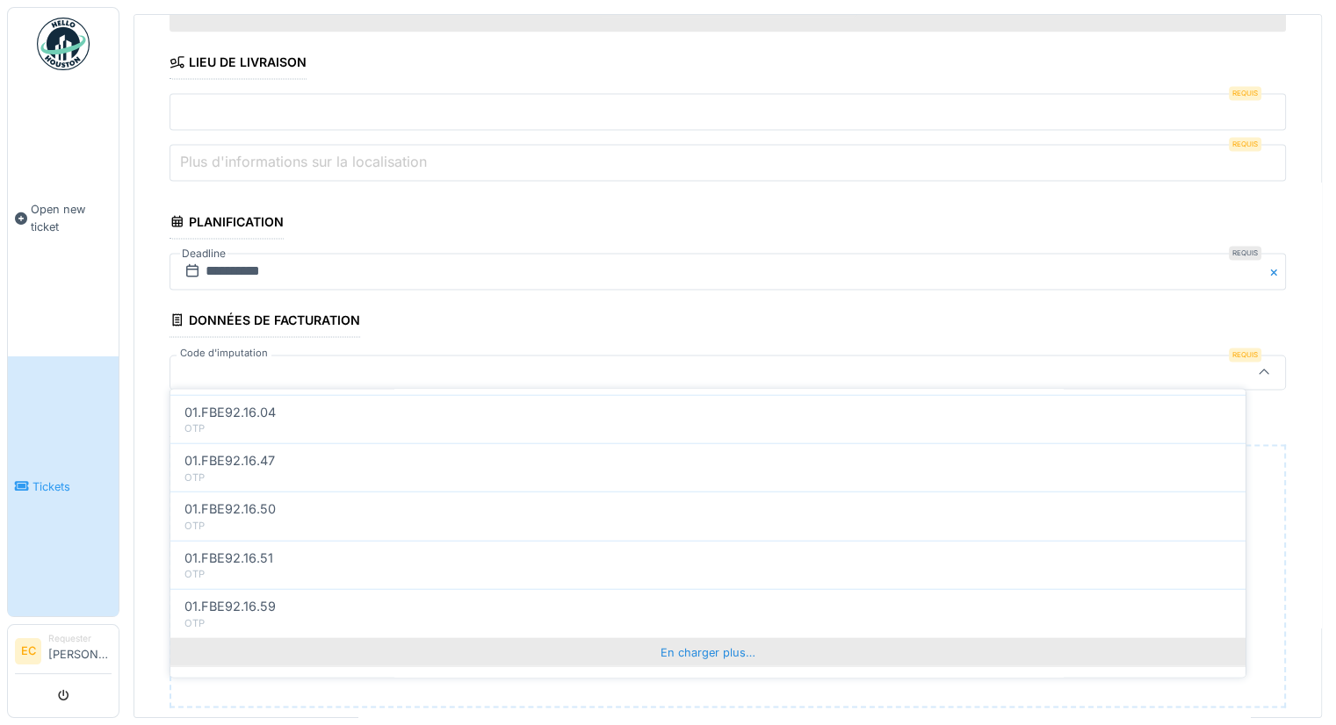
click at [685, 638] on div "En charger plus…" at bounding box center [707, 652] width 1075 height 28
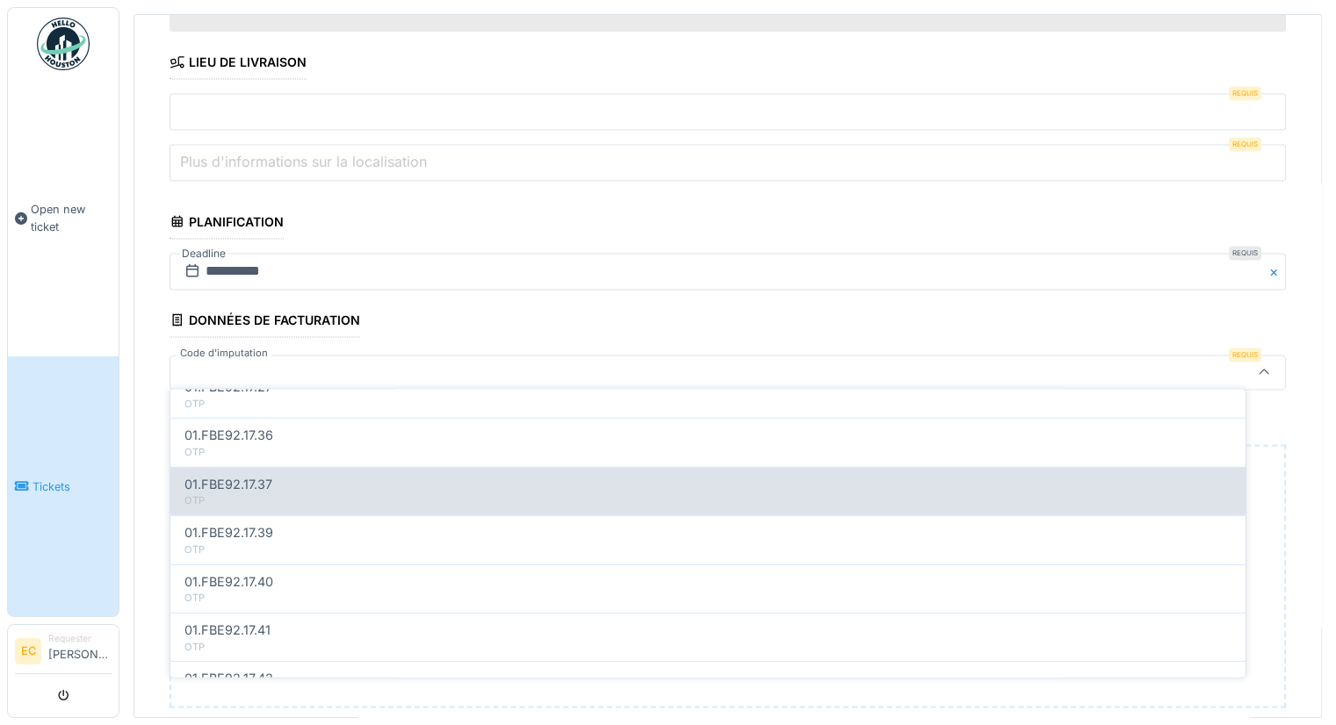
scroll to position [5681, 0]
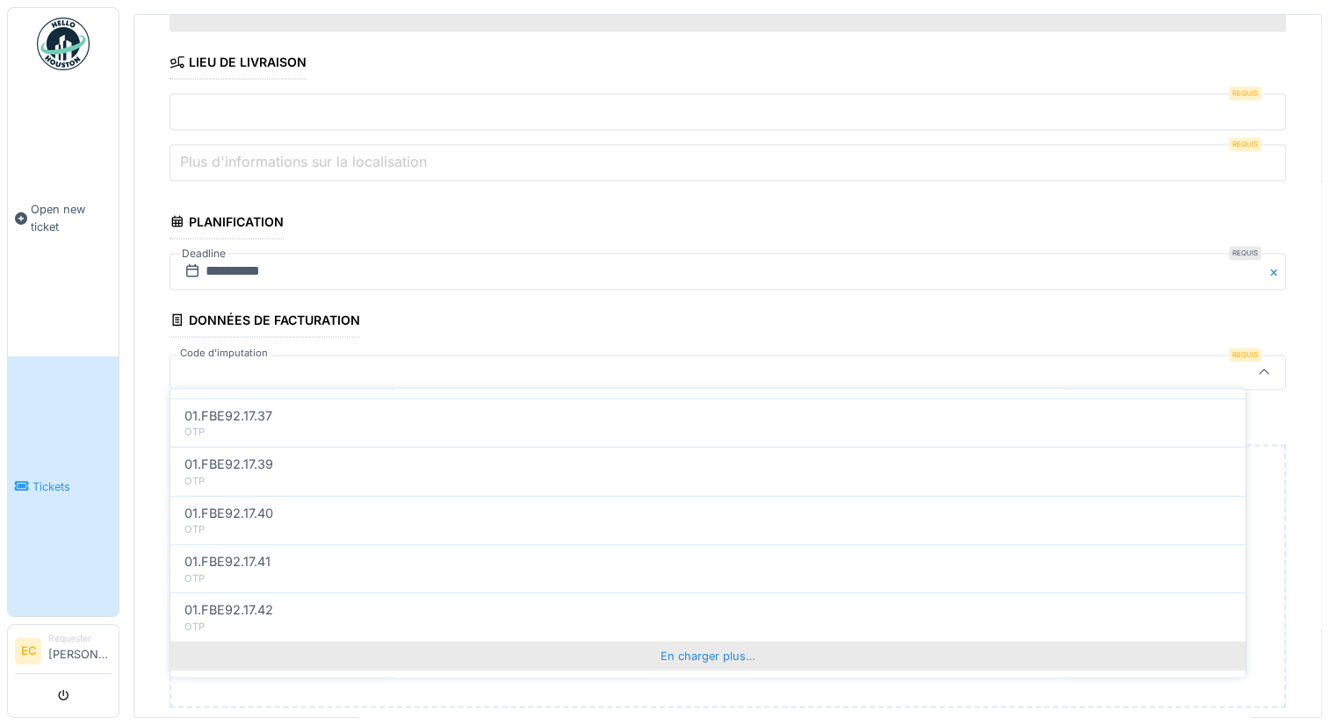
click at [702, 641] on div "En charger plus…" at bounding box center [707, 655] width 1075 height 28
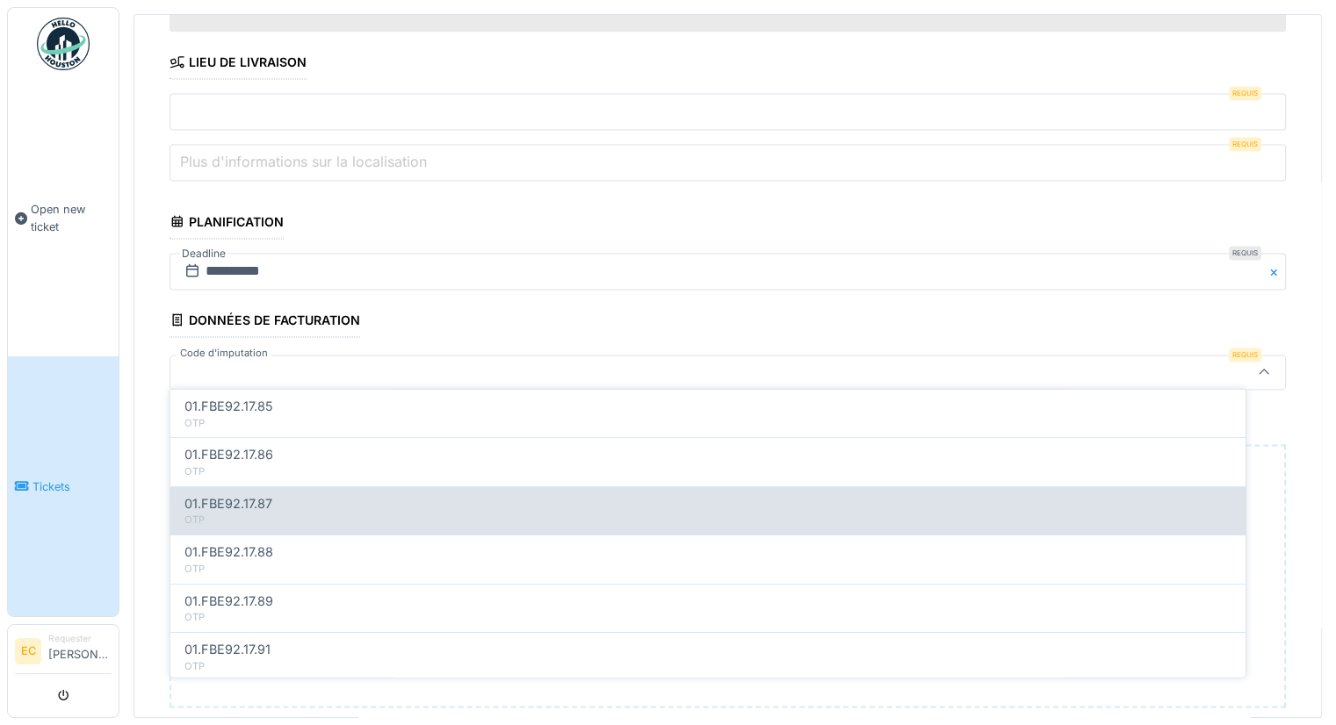
scroll to position [6650, 0]
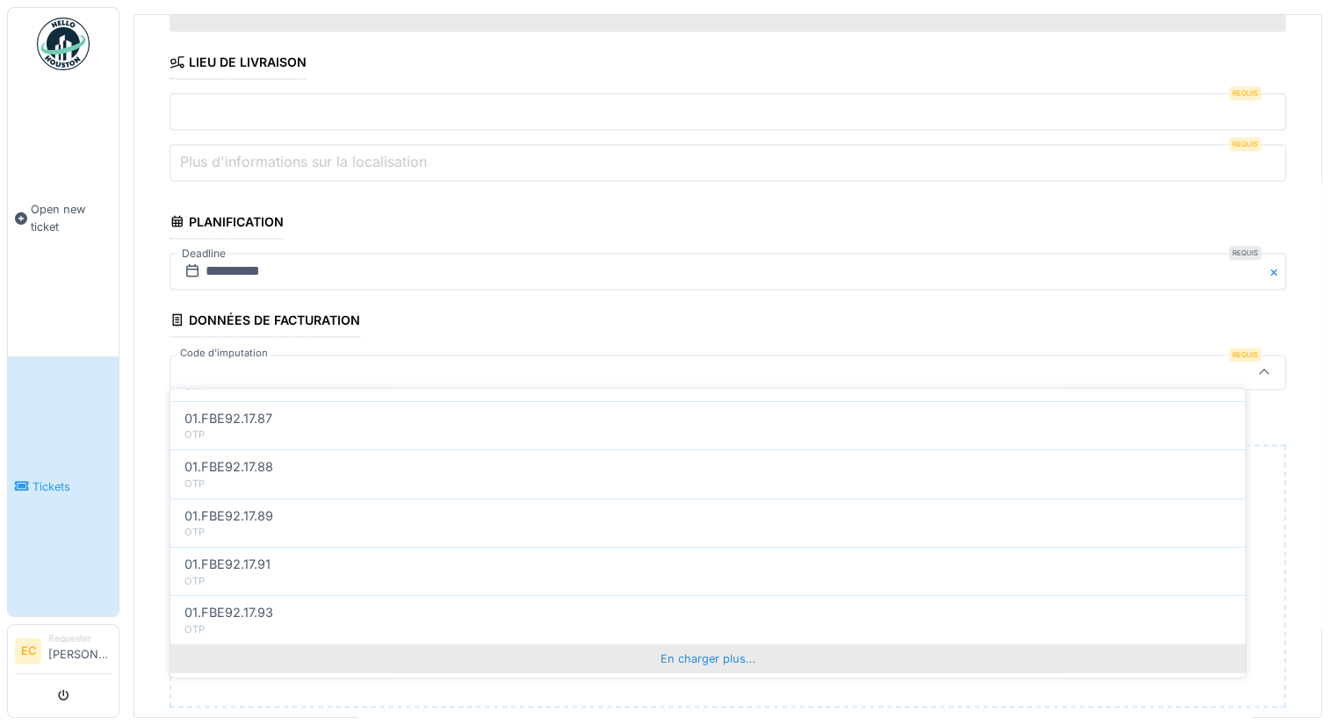
click at [686, 645] on div "En charger plus…" at bounding box center [707, 659] width 1075 height 28
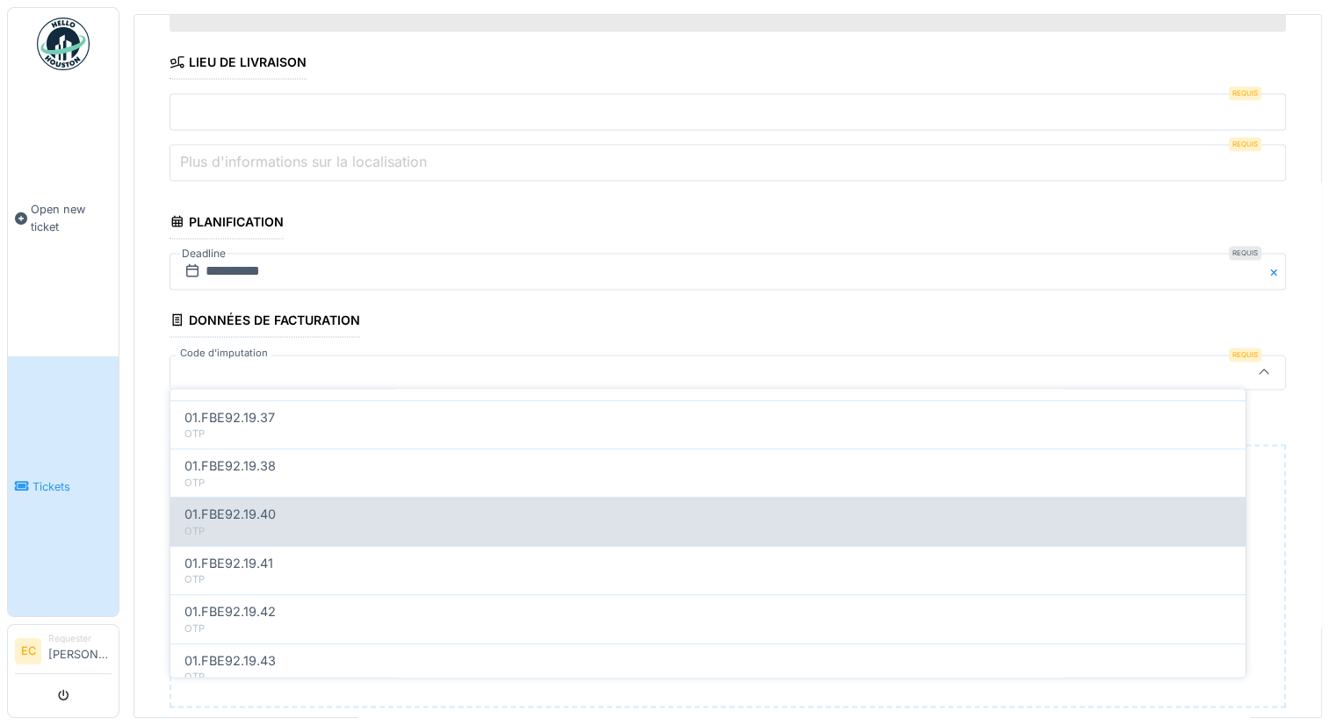
scroll to position [7620, 0]
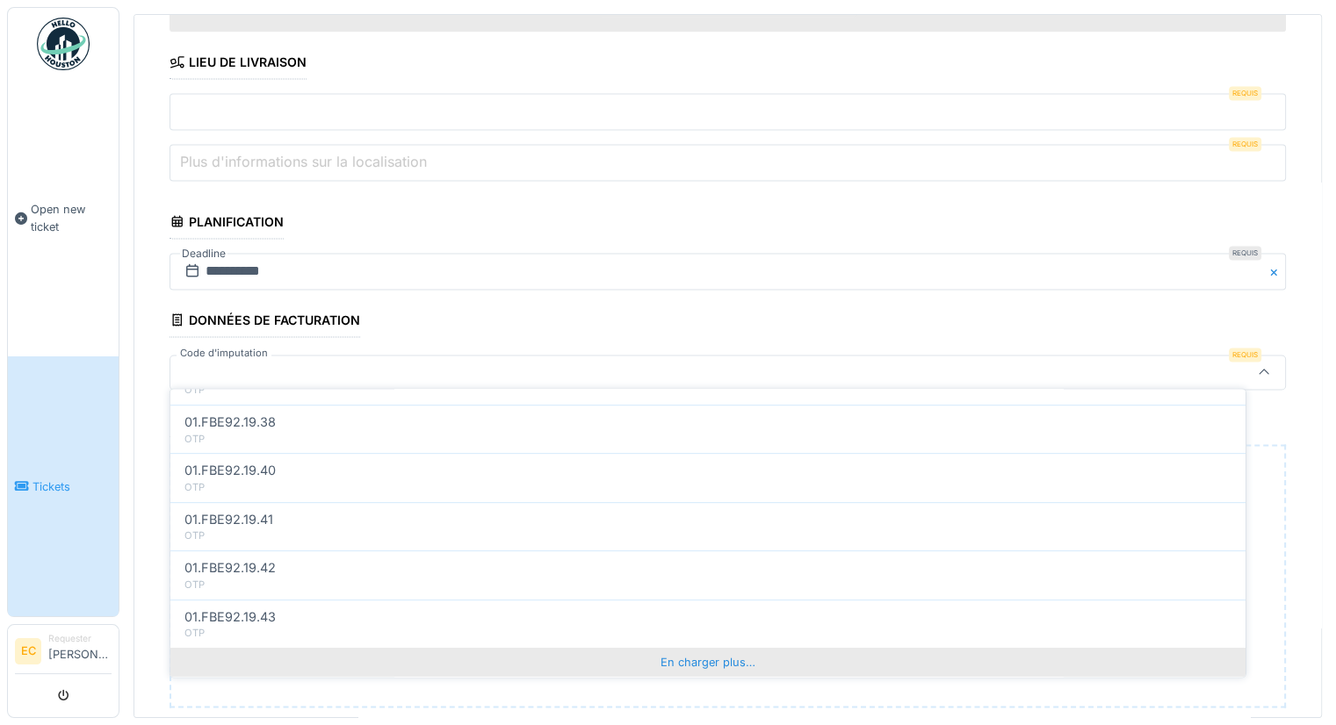
click at [696, 648] on div "En charger plus…" at bounding box center [707, 662] width 1075 height 28
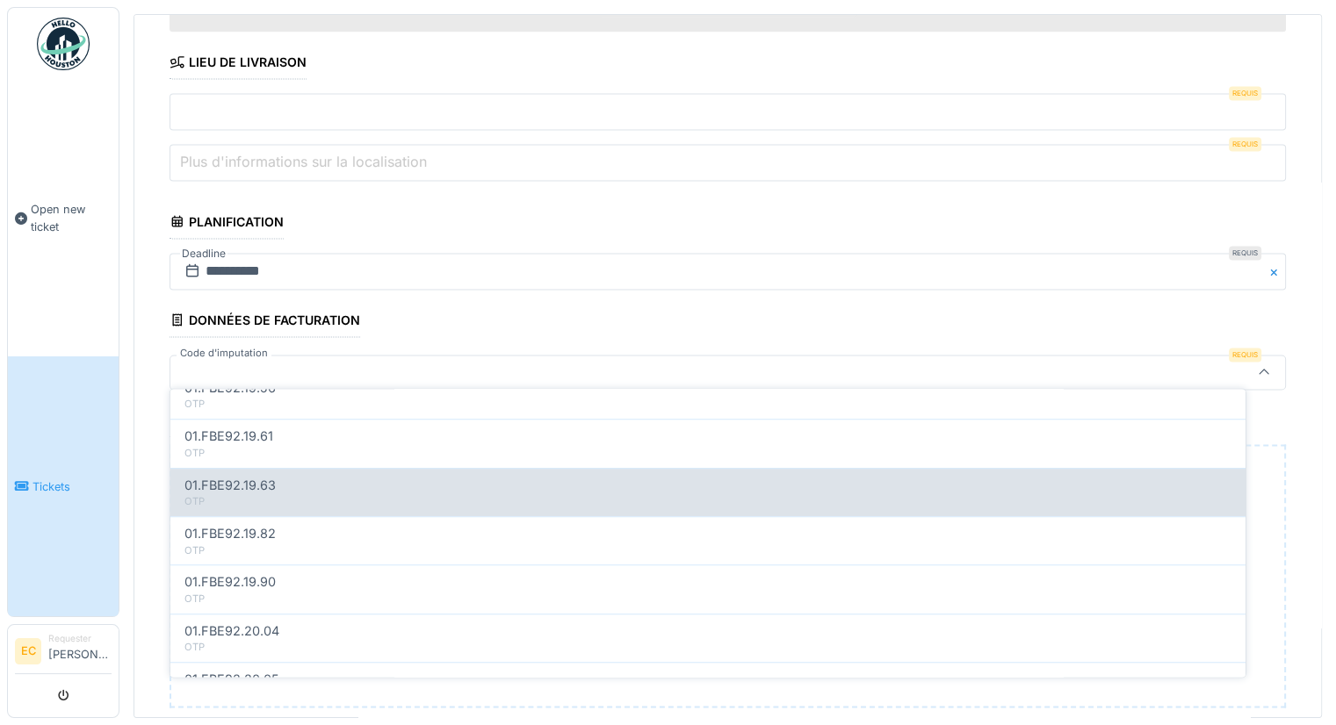
scroll to position [8589, 0]
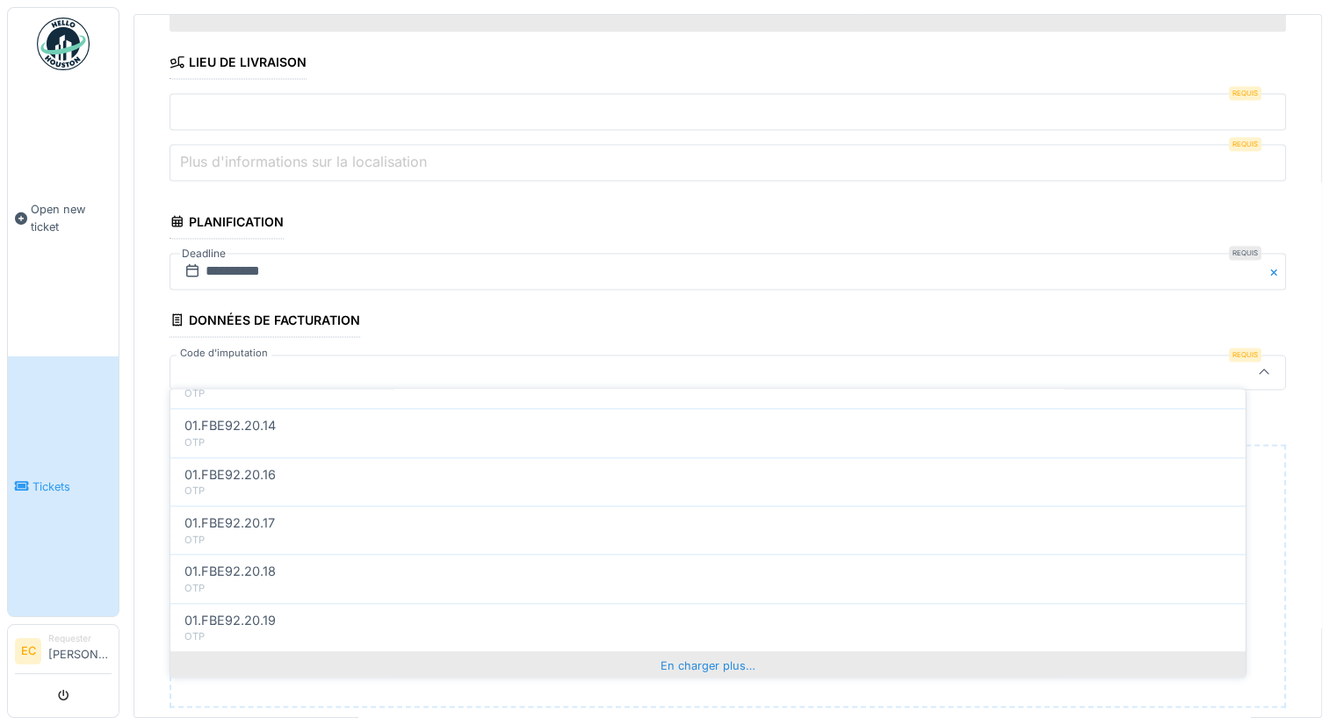
click at [667, 653] on div "En charger plus…" at bounding box center [707, 667] width 1075 height 28
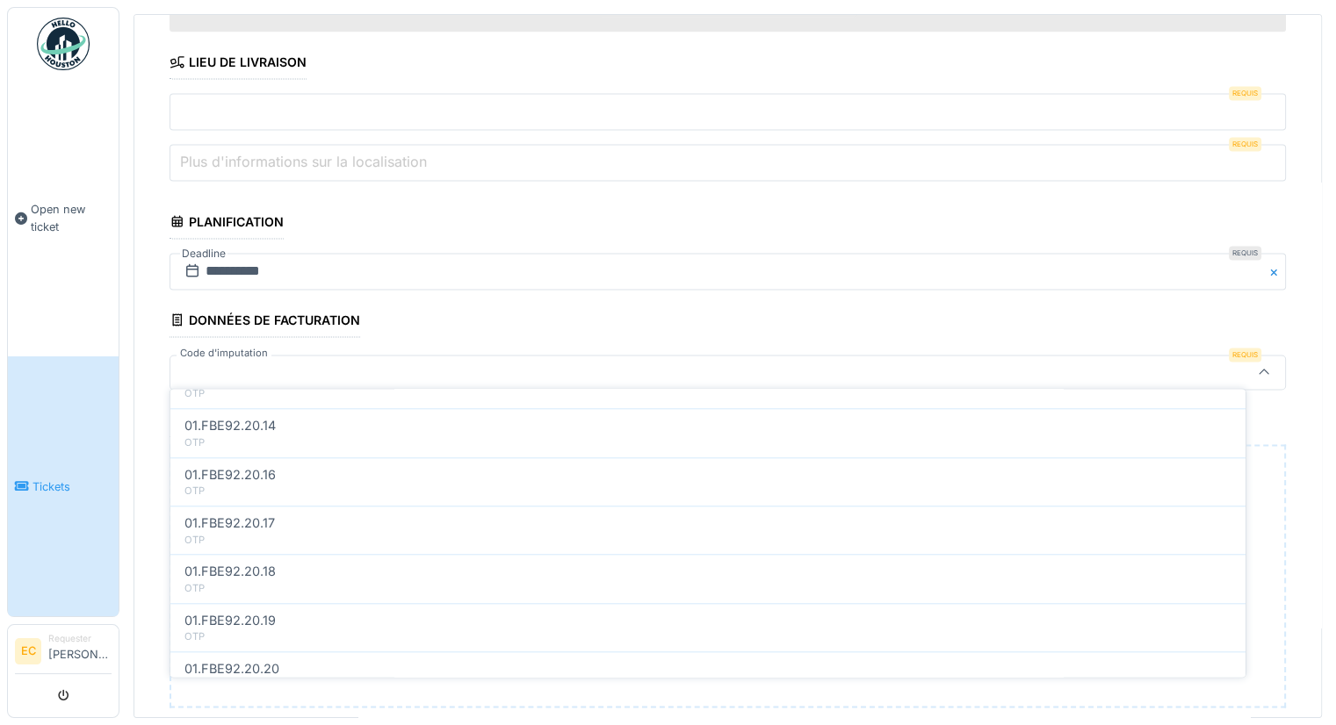
click at [271, 363] on div at bounding box center [665, 372] width 977 height 19
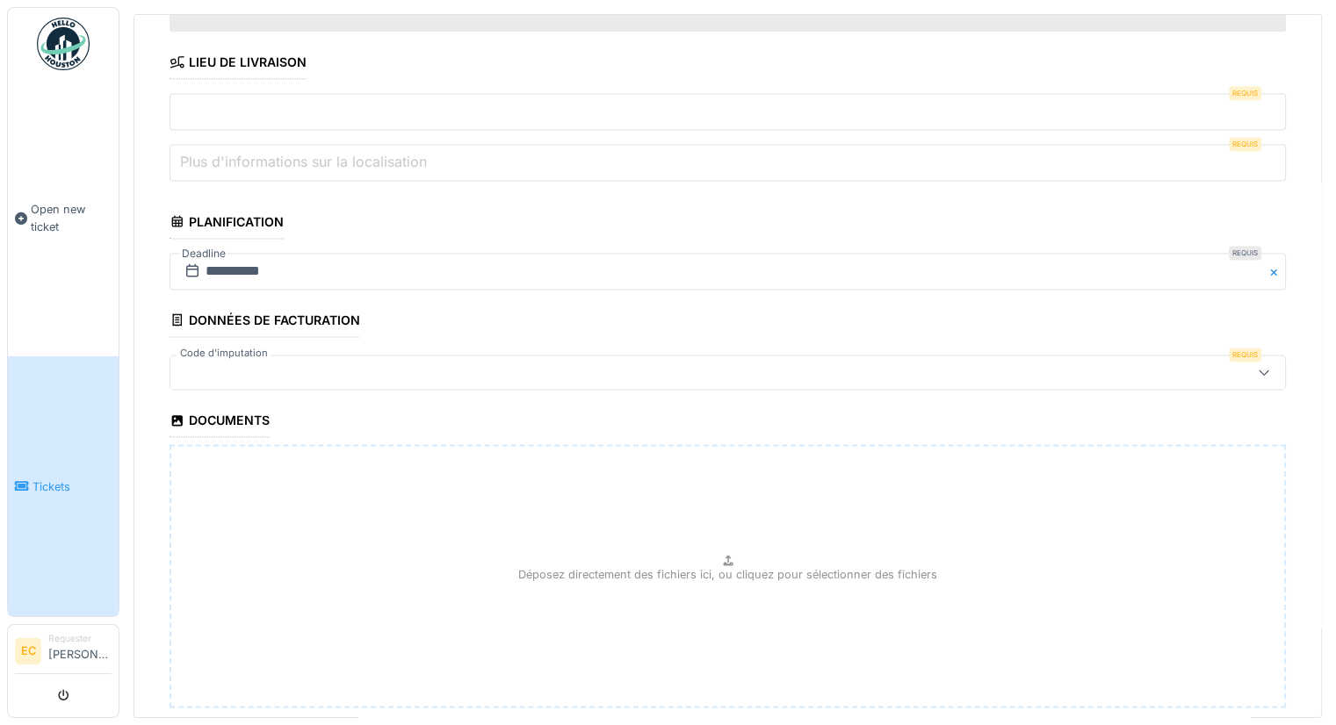
click at [276, 365] on div at bounding box center [665, 372] width 977 height 19
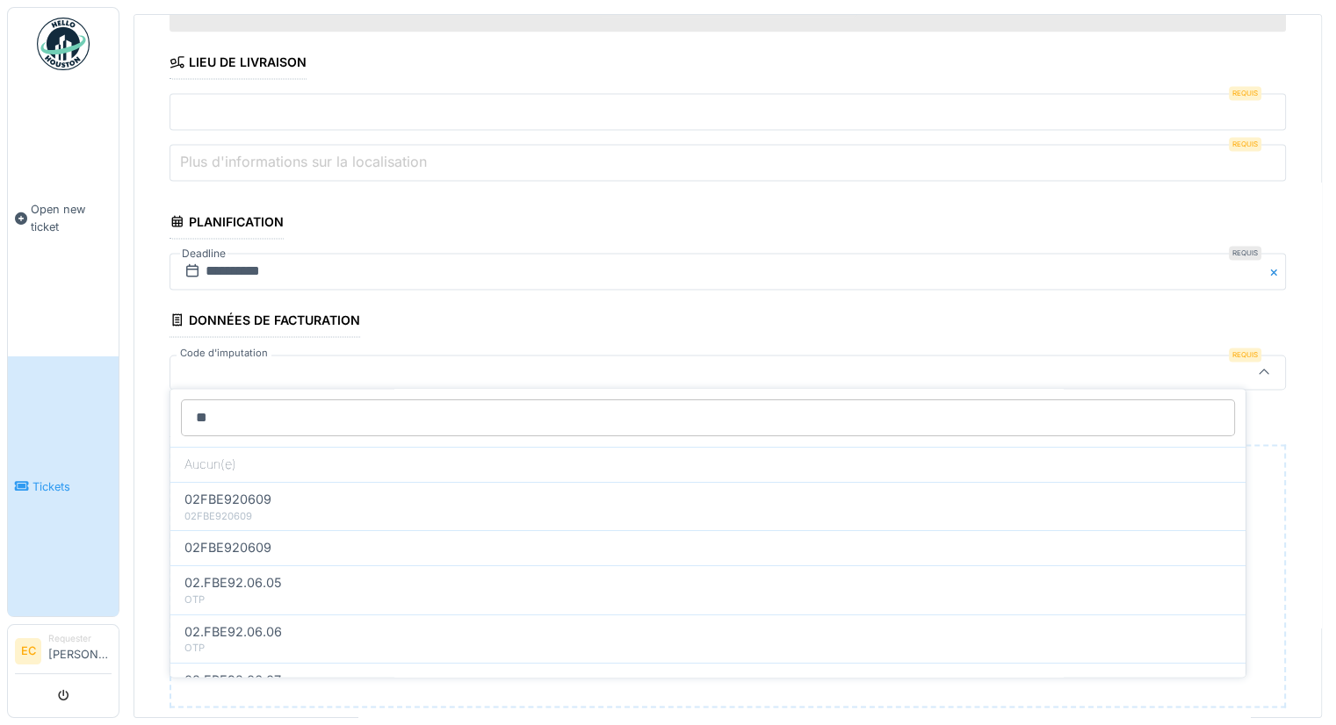
type input "*"
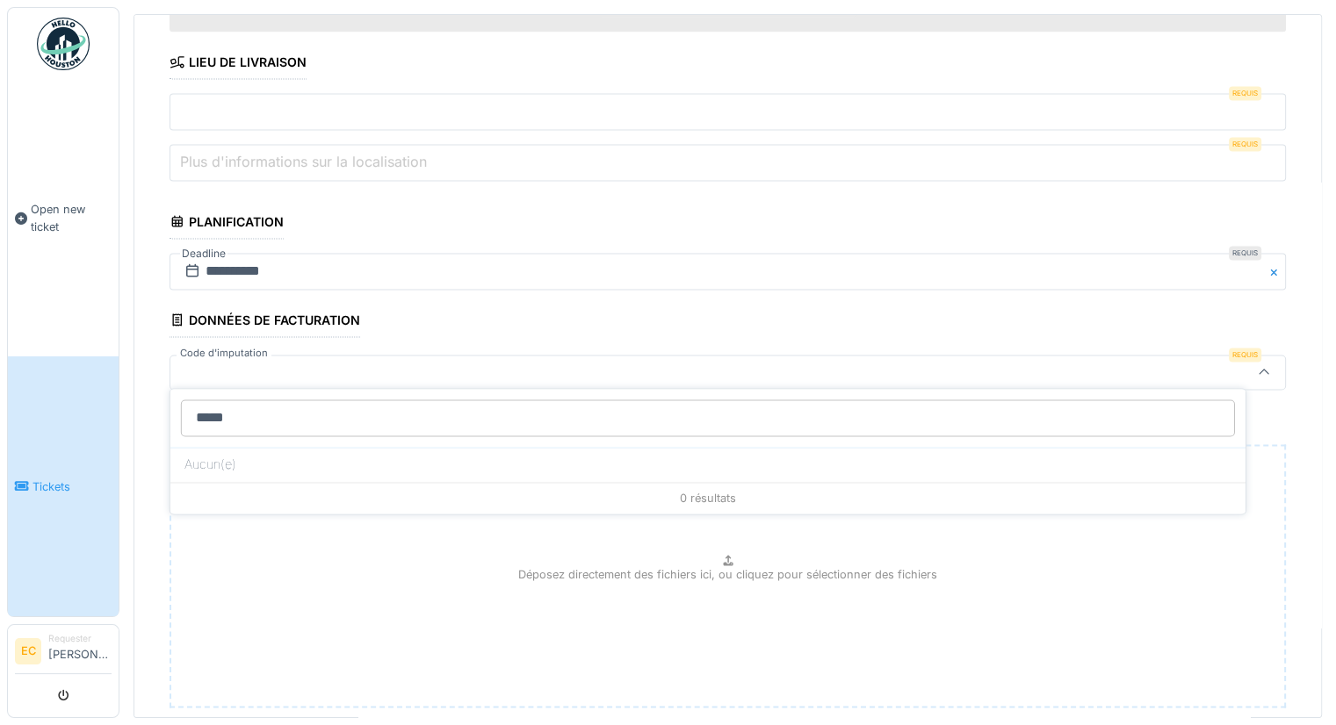
type input "*****"
click at [1089, 624] on div "Déposez directement des fichiers ici, ou cliquez pour sélectionner des fichiers" at bounding box center [728, 575] width 1116 height 263
click at [238, 372] on div at bounding box center [665, 372] width 977 height 19
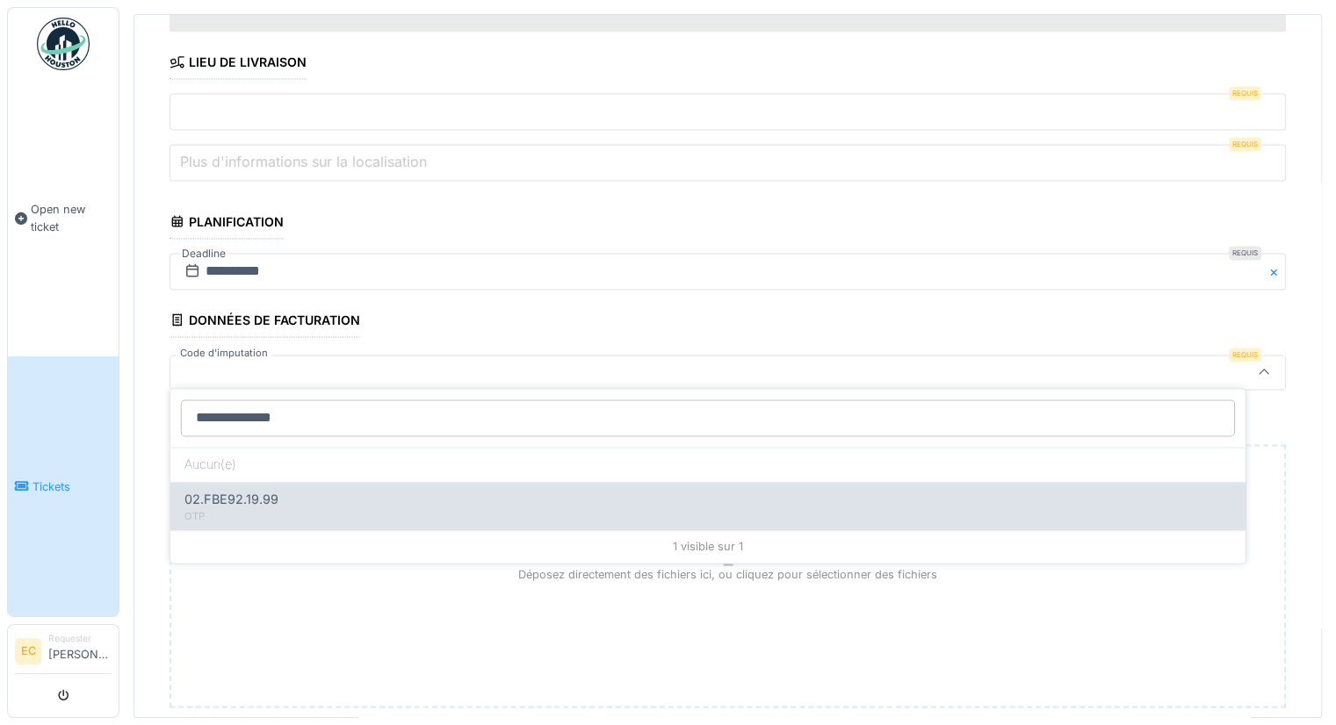
type input "**********"
click at [301, 502] on div "02.FBE92.19.99" at bounding box center [707, 499] width 1047 height 19
type input "***"
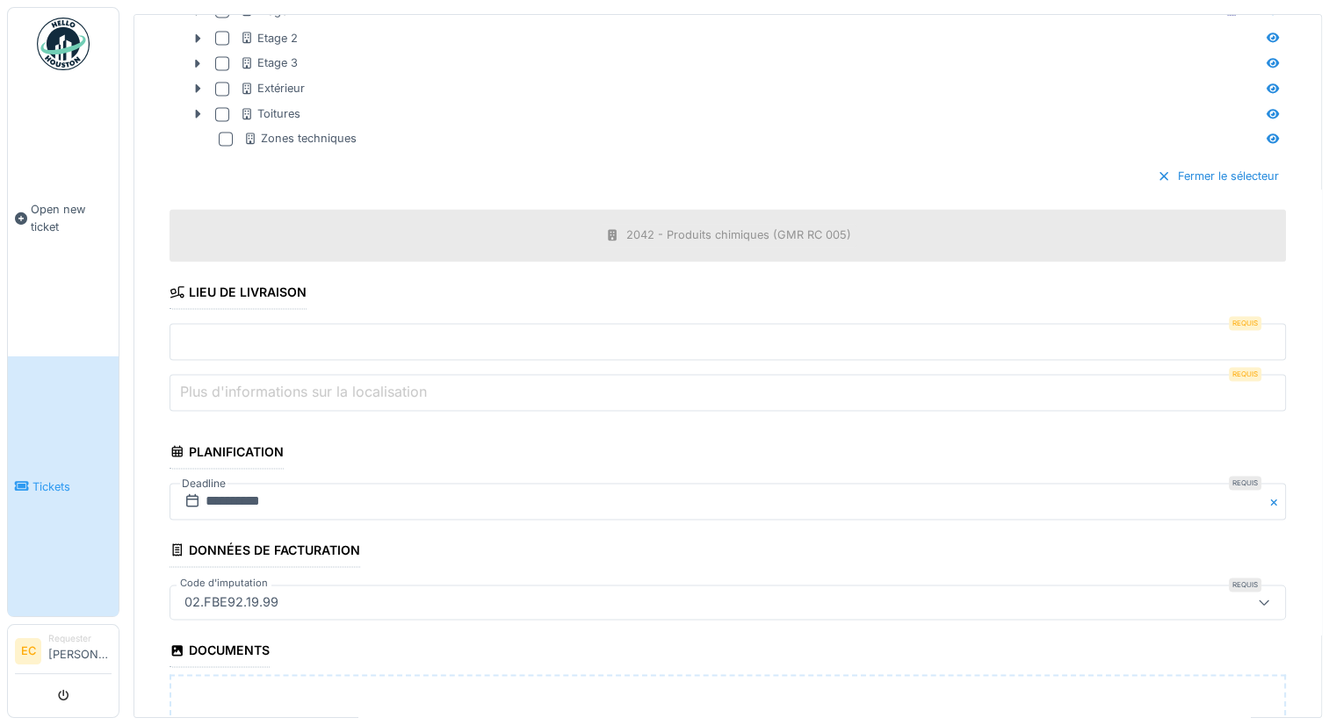
scroll to position [2479, 0]
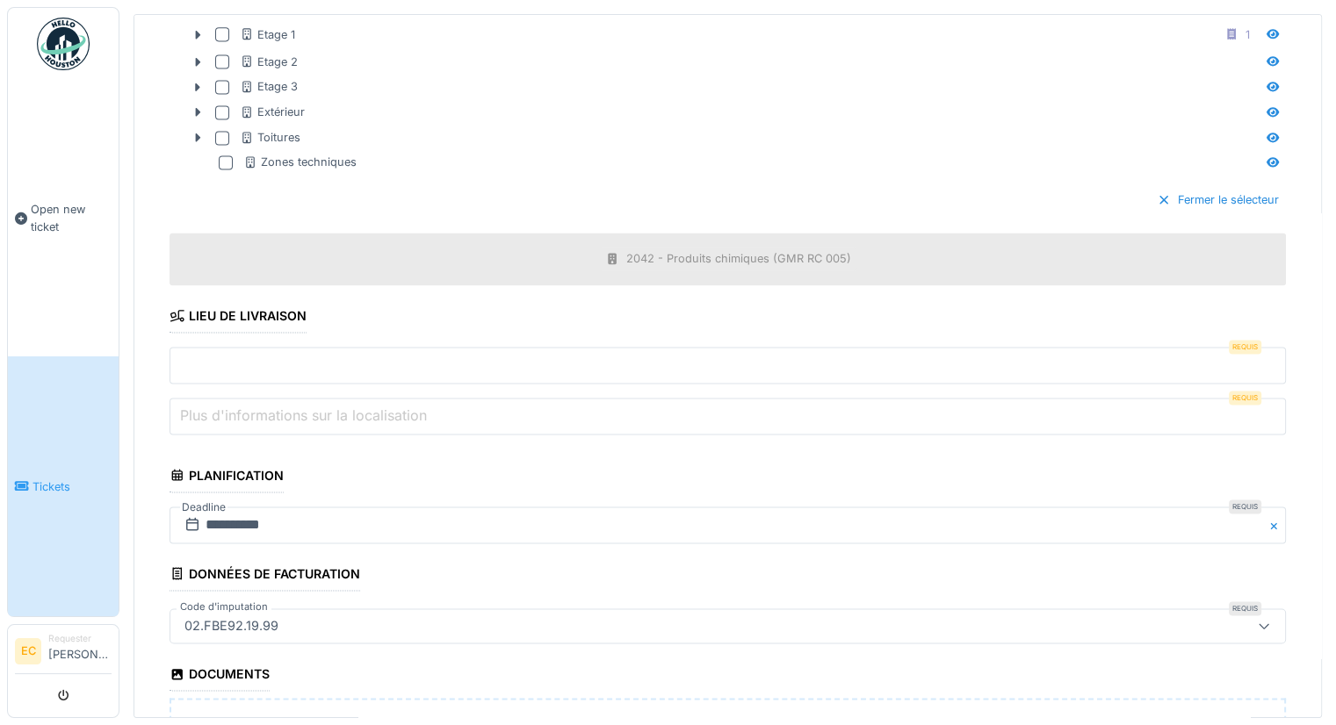
click at [400, 405] on label "Plus d'informations sur la localisation" at bounding box center [304, 415] width 254 height 21
click at [400, 398] on input "Plus d'informations sur la localisation" at bounding box center [728, 416] width 1116 height 37
click at [442, 356] on input "text" at bounding box center [728, 365] width 1116 height 37
click at [404, 408] on label "Plus d'informations sur la localisation" at bounding box center [304, 415] width 254 height 21
click at [404, 408] on input "Plus d'informations sur la localisation" at bounding box center [728, 416] width 1116 height 37
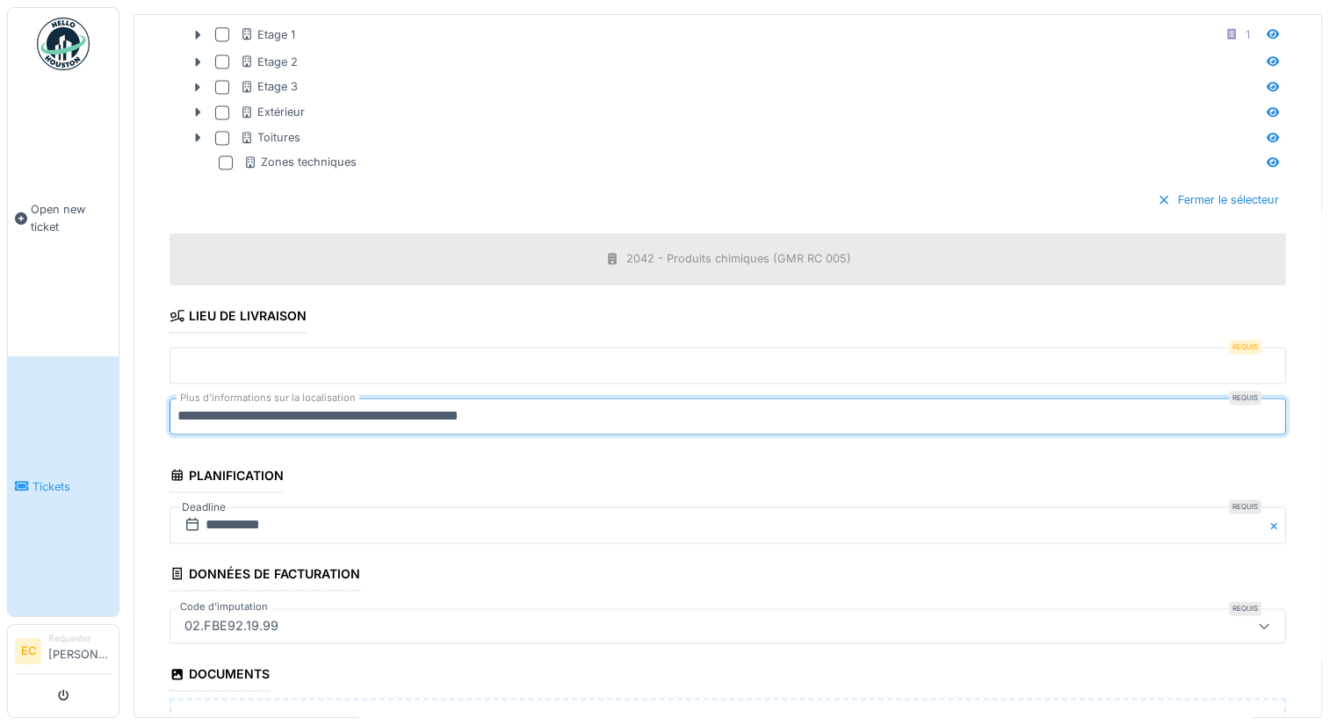
scroll to position [2831, 0]
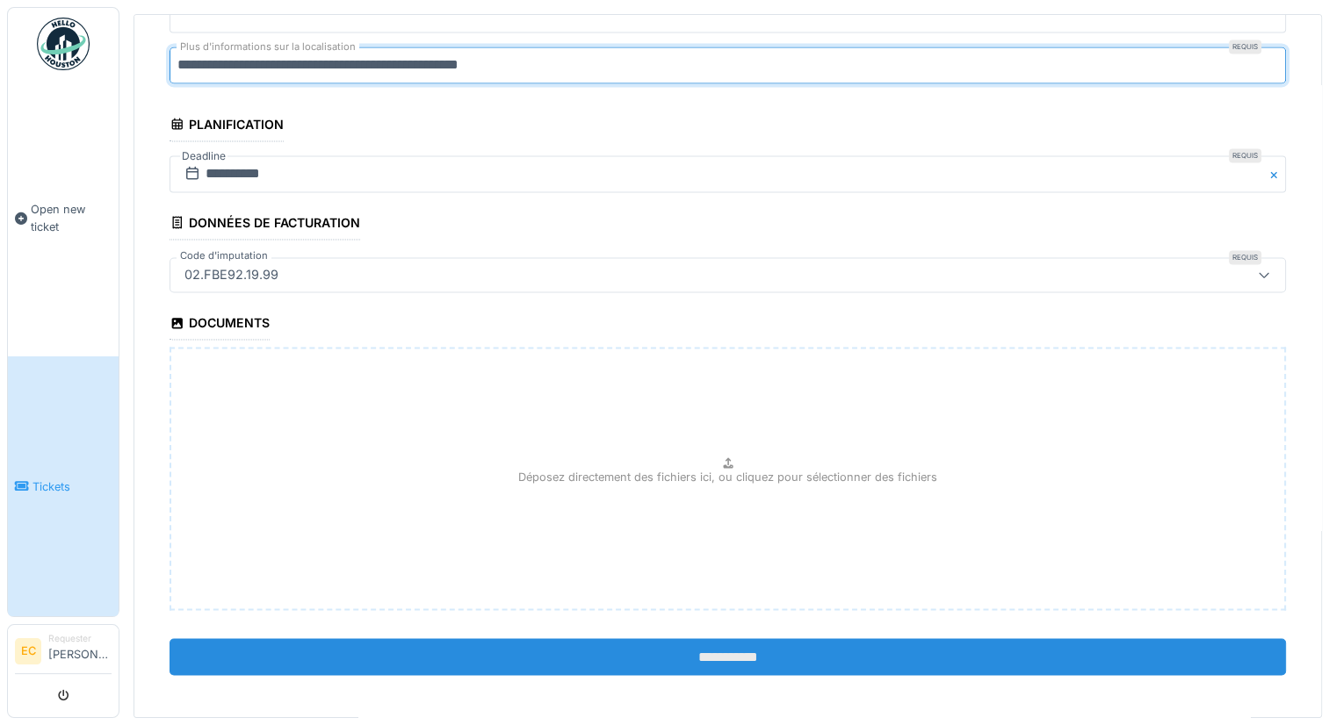
type input "**********"
click at [727, 644] on input "**********" at bounding box center [728, 656] width 1116 height 37
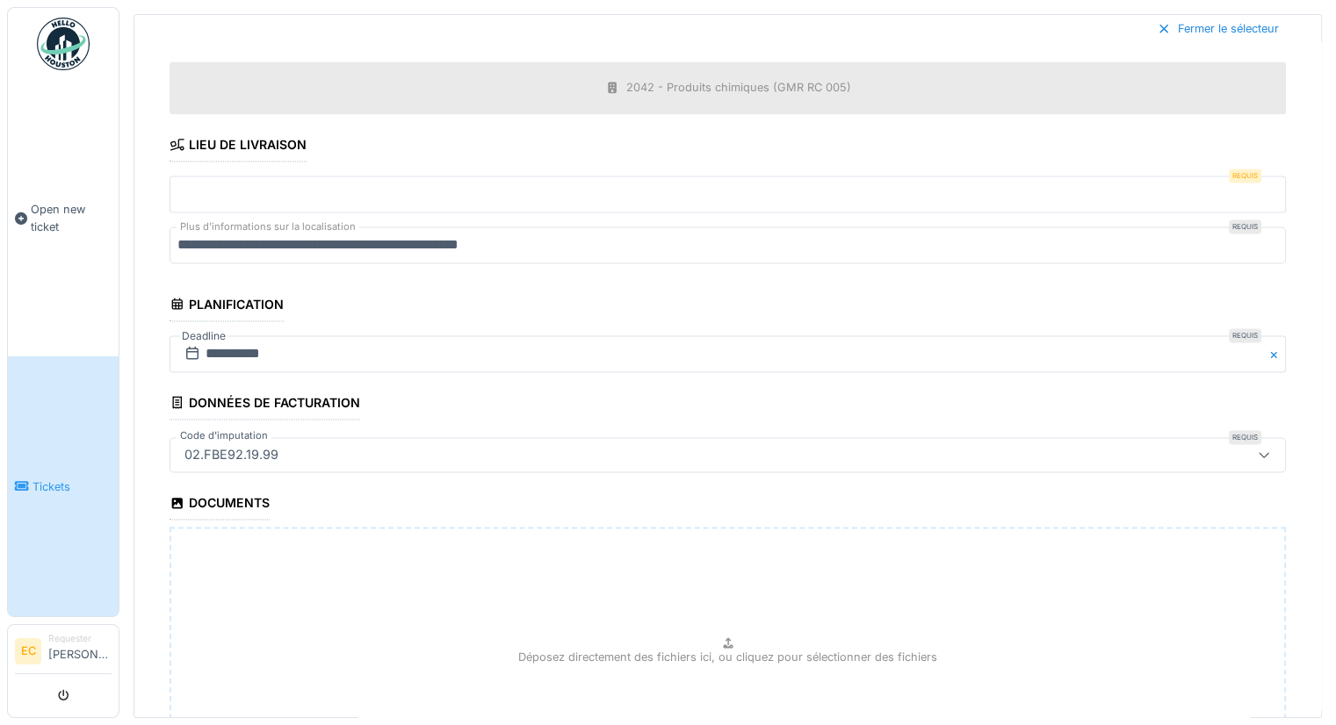
scroll to position [2543, 0]
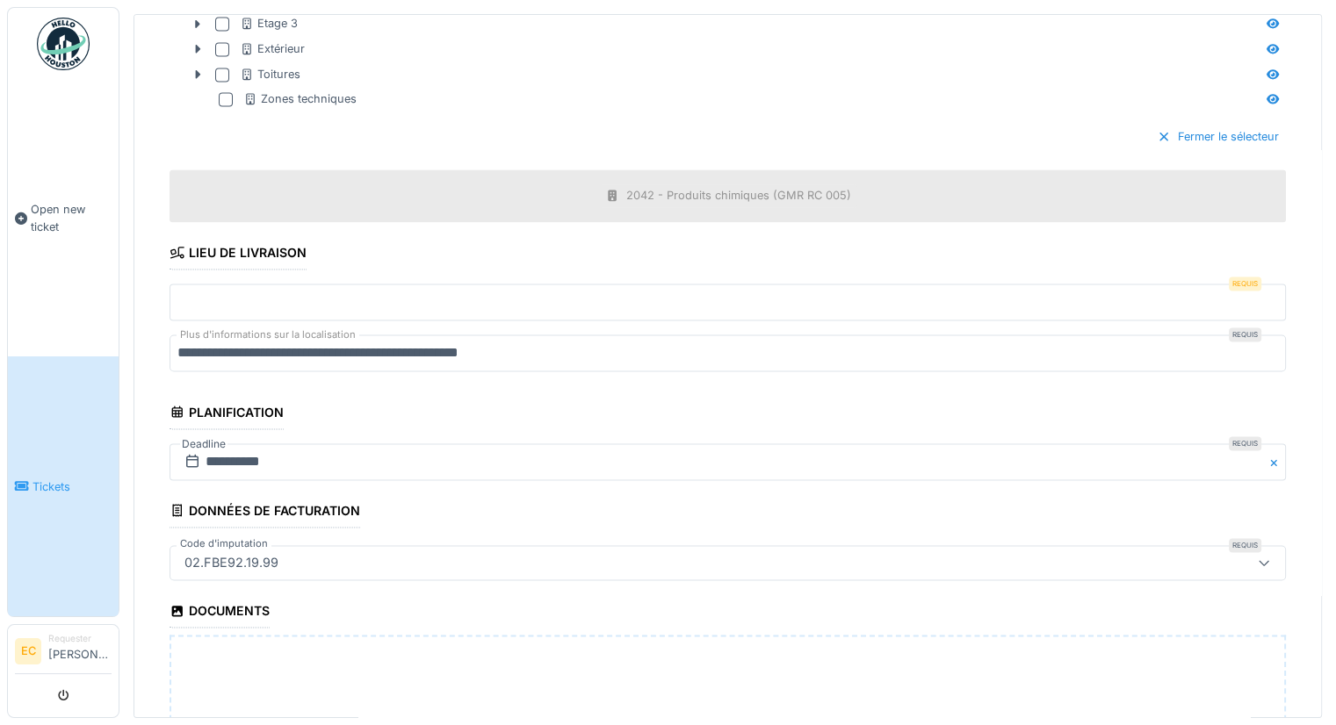
click at [358, 295] on input "text" at bounding box center [728, 302] width 1116 height 37
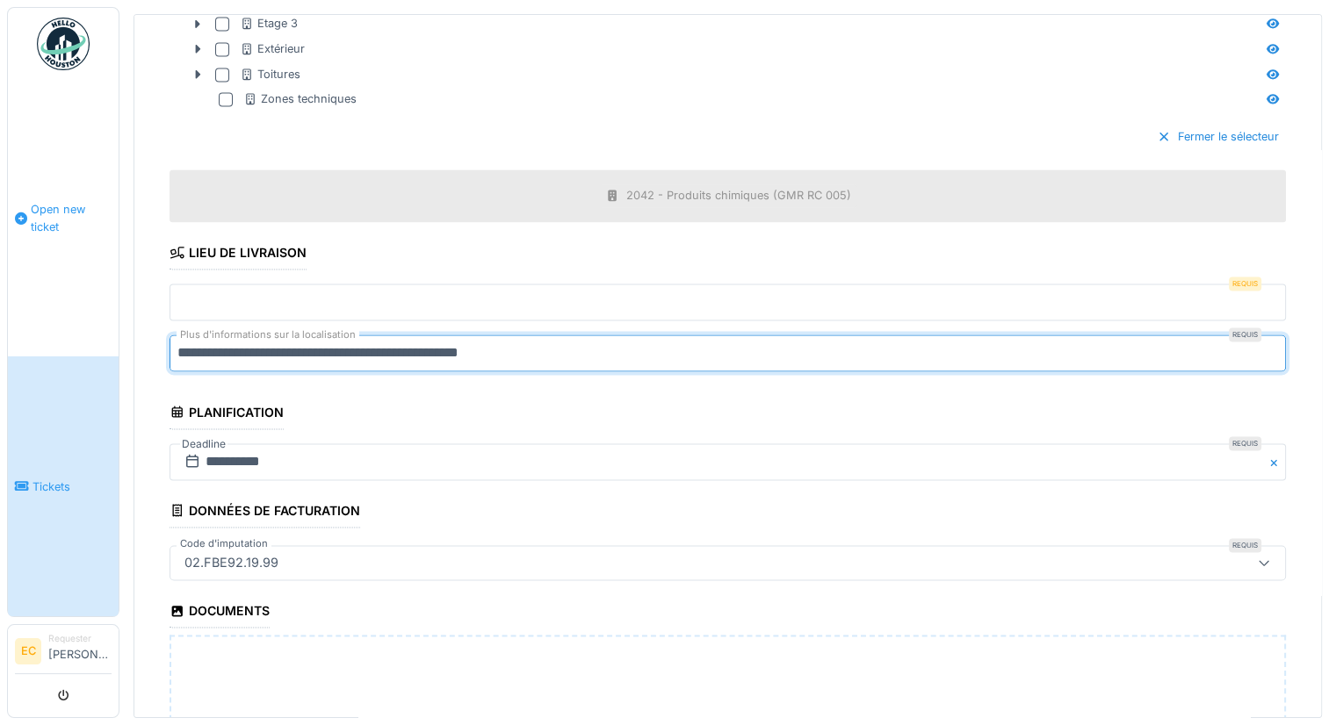
drag, startPoint x: 578, startPoint y: 342, endPoint x: 95, endPoint y: 343, distance: 483.0
click at [95, 343] on body "**********" at bounding box center [668, 362] width 1336 height 725
click at [225, 302] on input "text" at bounding box center [728, 302] width 1116 height 37
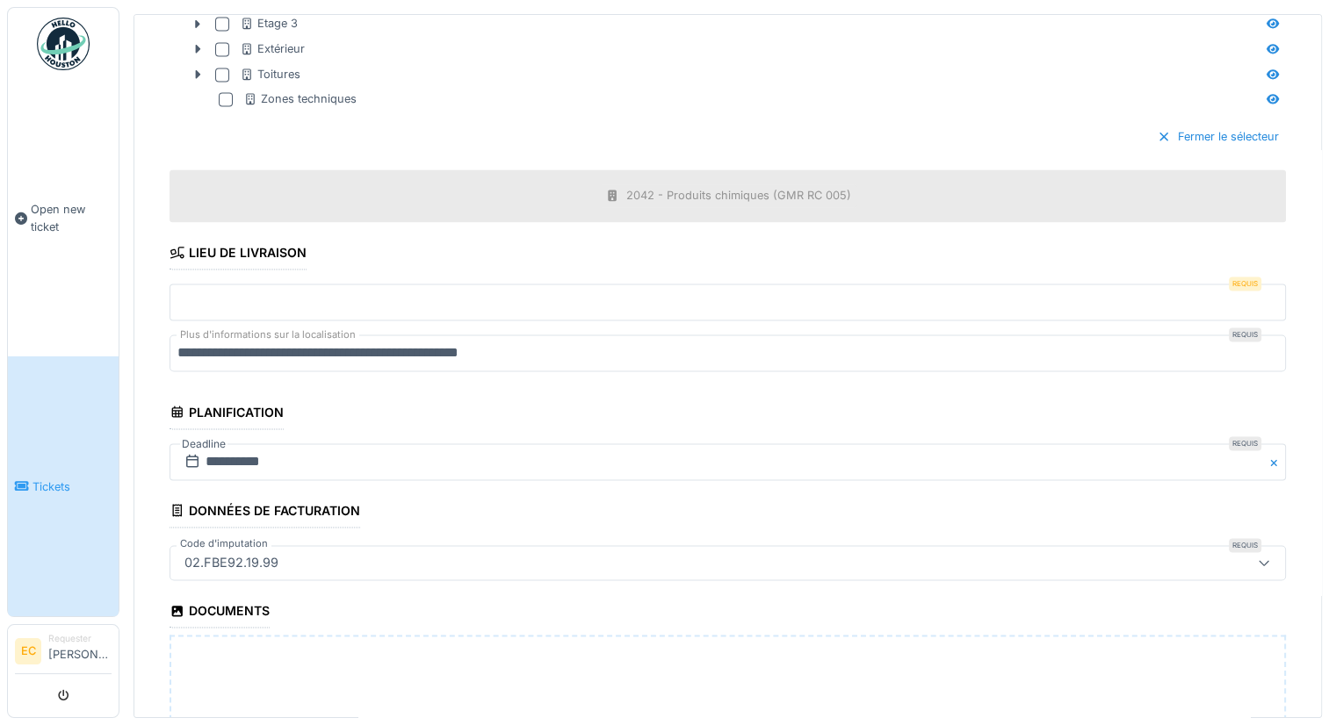
paste input "**********"
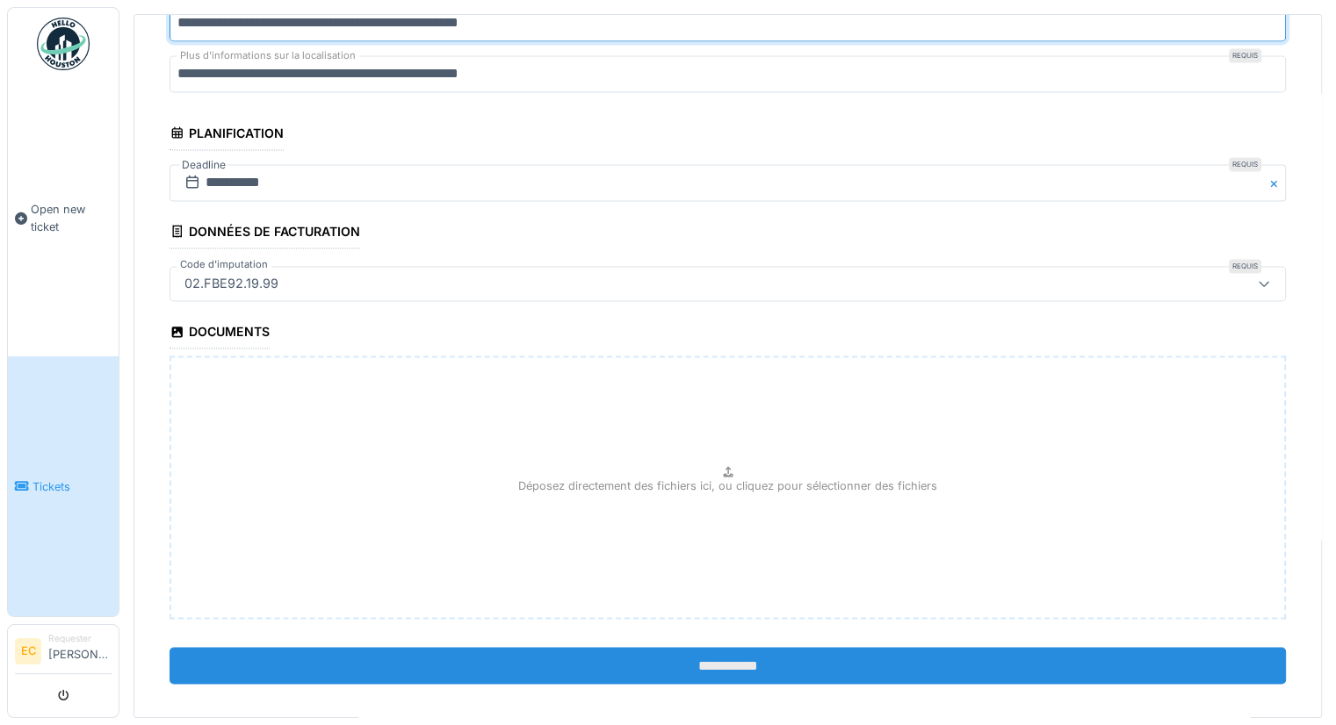
scroll to position [2831, 0]
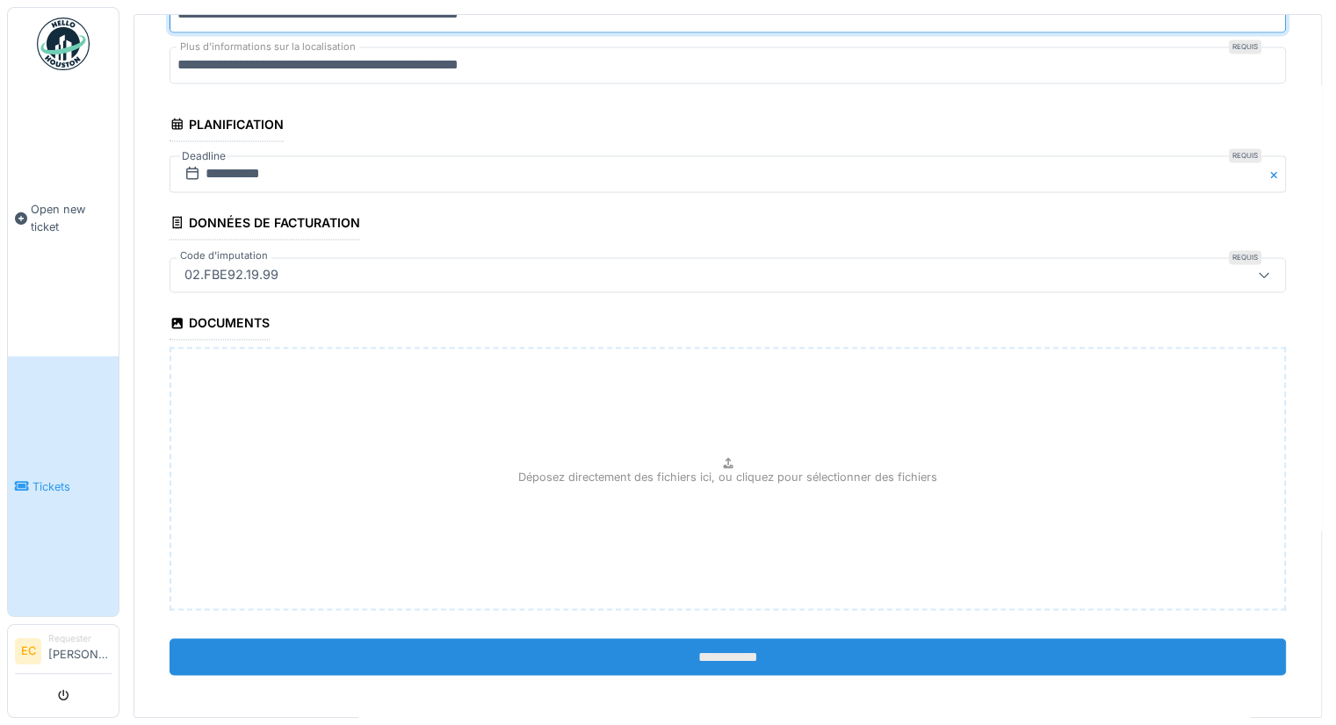
type input "**********"
click at [732, 651] on input "**********" at bounding box center [728, 656] width 1116 height 37
